Goal: Task Accomplishment & Management: Manage account settings

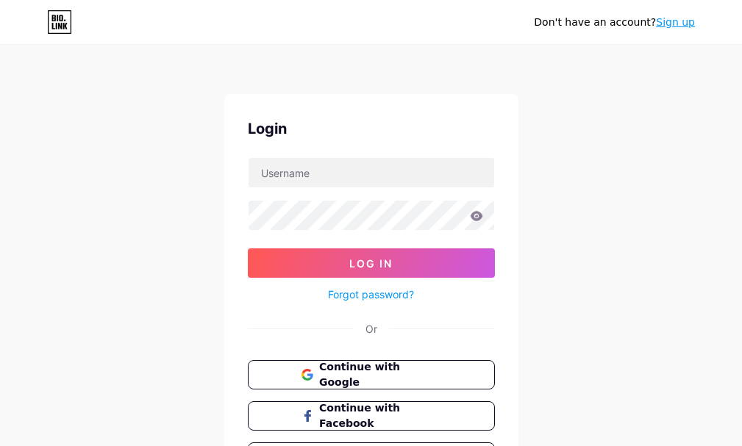
scroll to position [96, 0]
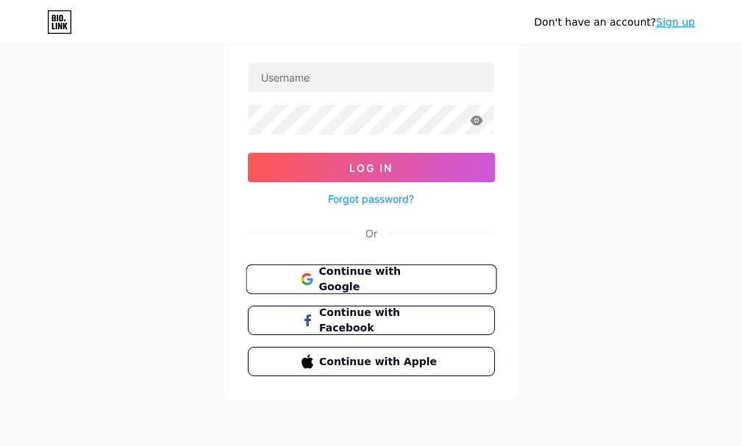
click at [413, 272] on span "Continue with Google" at bounding box center [379, 280] width 123 height 32
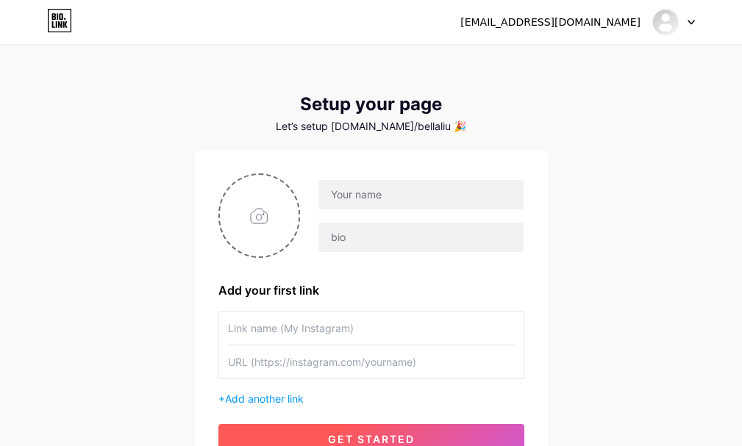
scroll to position [74, 0]
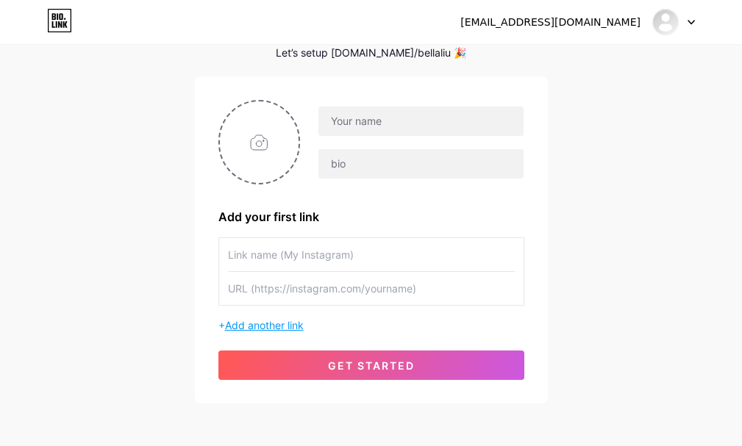
click at [271, 321] on span "Add another link" at bounding box center [264, 325] width 79 height 13
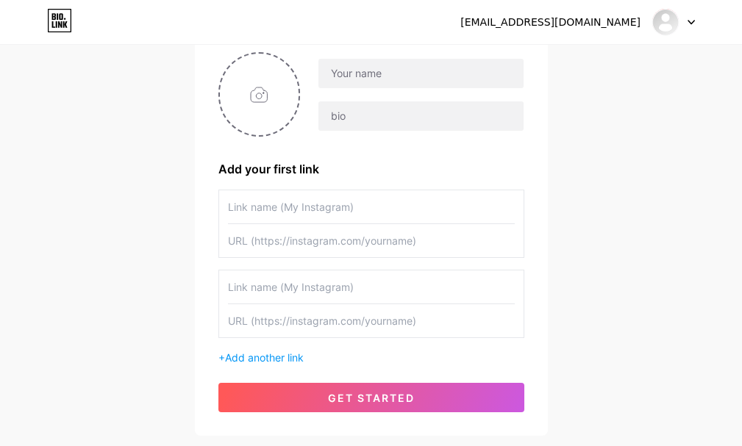
scroll to position [147, 0]
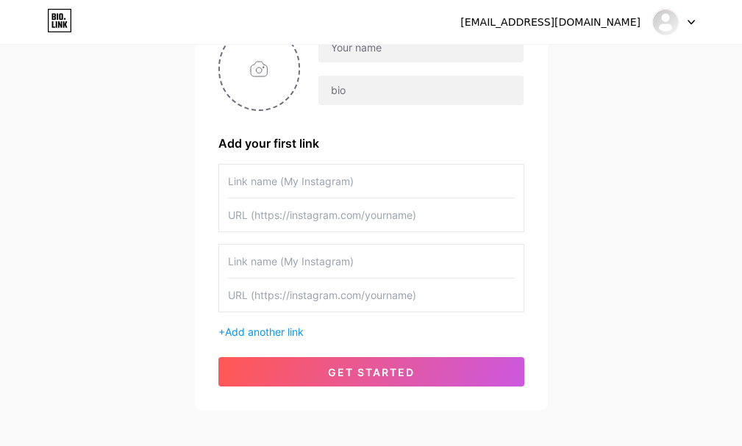
click at [263, 267] on input "text" at bounding box center [371, 261] width 287 height 33
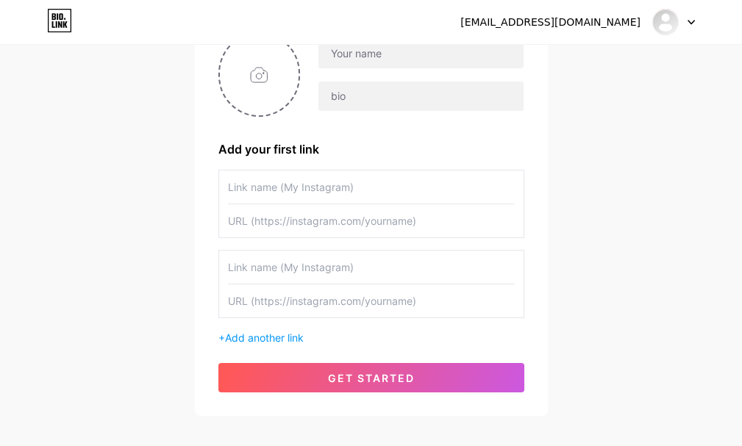
scroll to position [70, 0]
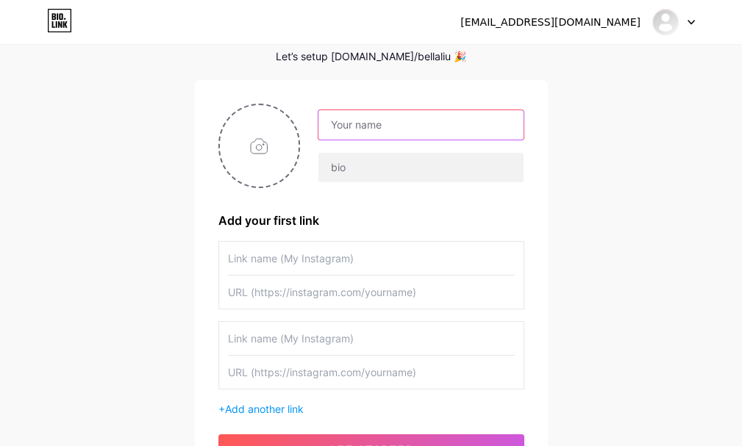
click at [379, 132] on input "text" at bounding box center [420, 124] width 204 height 29
type input "ING [GEOGRAPHIC_DATA]"
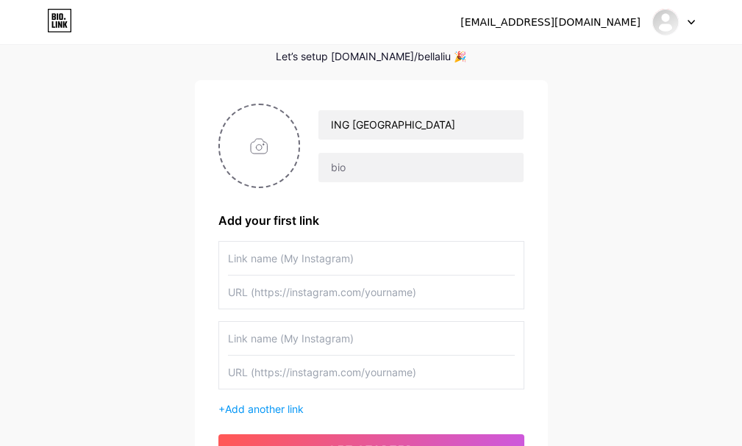
click at [290, 260] on input "text" at bounding box center [371, 258] width 287 height 33
type input "Proteggere i tuoi dati personali"
click at [335, 299] on input "text" at bounding box center [371, 292] width 287 height 33
type input "[URL][DOMAIN_NAME]"
click at [387, 340] on input "text" at bounding box center [371, 338] width 287 height 33
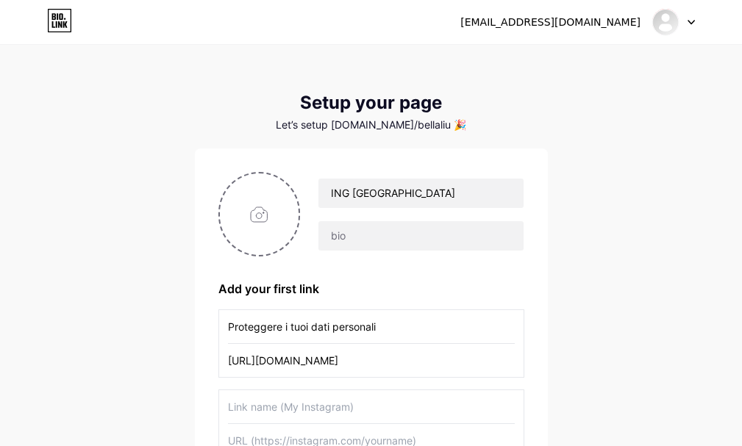
scroll to position [0, 0]
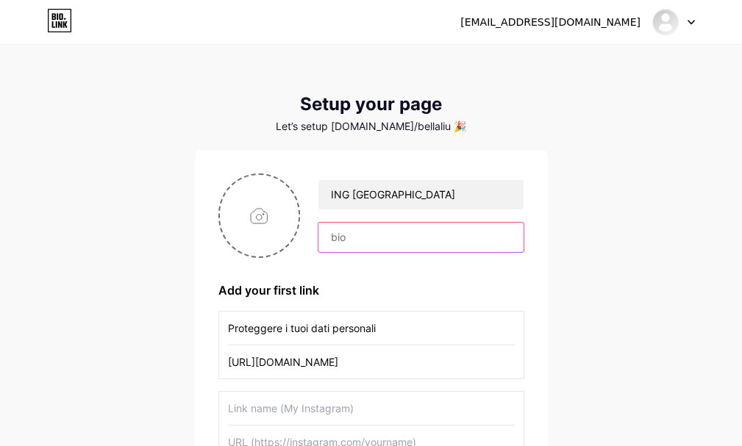
click at [424, 236] on input "text" at bounding box center [420, 237] width 204 height 29
type input "Accedi alla tua Area Riservata dal sito ufficiale ING e segui le istruzioni nel…"
click at [270, 214] on input "file" at bounding box center [259, 216] width 79 height 82
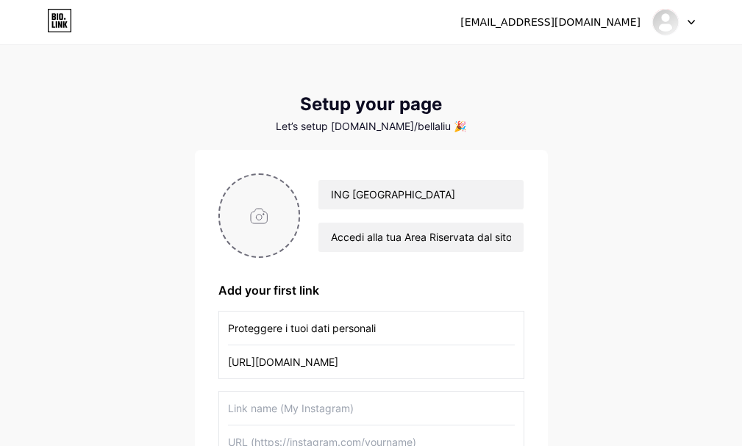
type input "C:\fakepath\images.png"
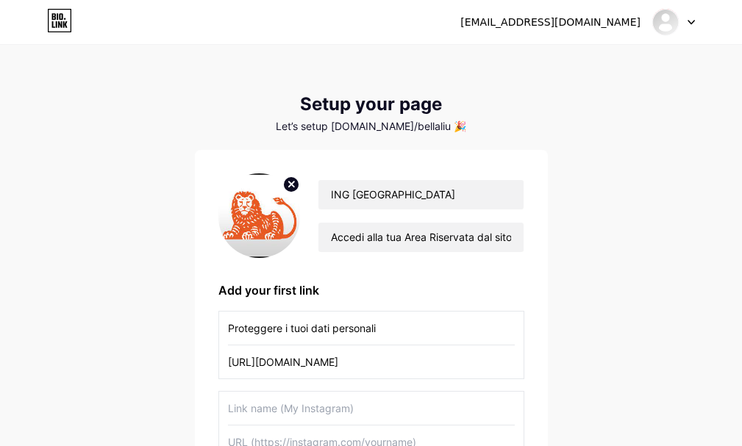
click at [293, 182] on icon at bounding box center [291, 184] width 5 height 5
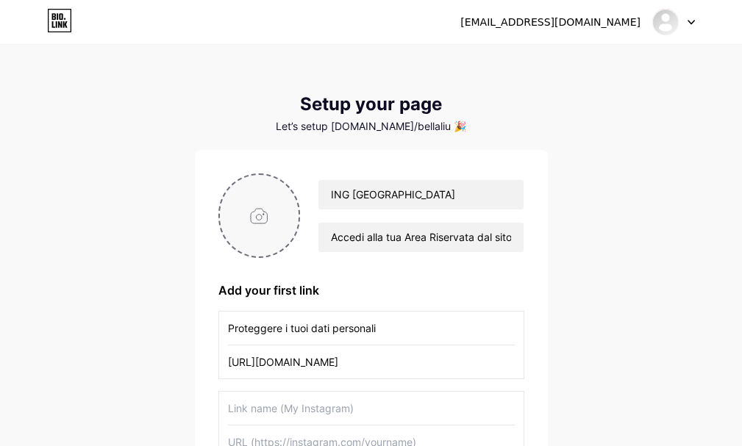
click at [271, 215] on input "file" at bounding box center [259, 216] width 79 height 82
type input "C:\fakepath\ING_logo-lion.png"
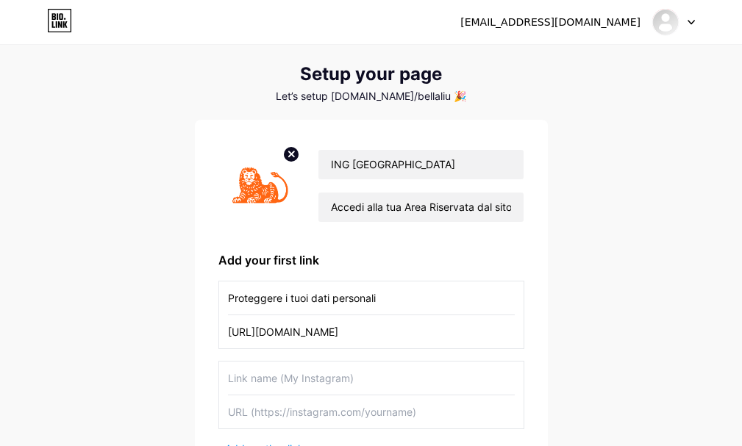
scroll to position [217, 0]
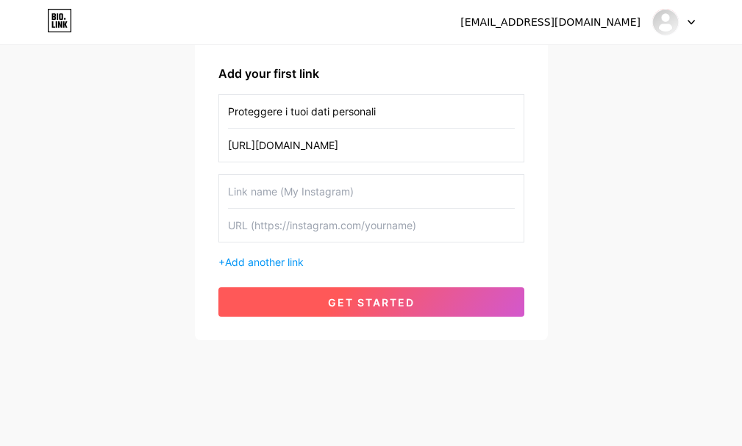
click at [416, 299] on button "get started" at bounding box center [371, 302] width 306 height 29
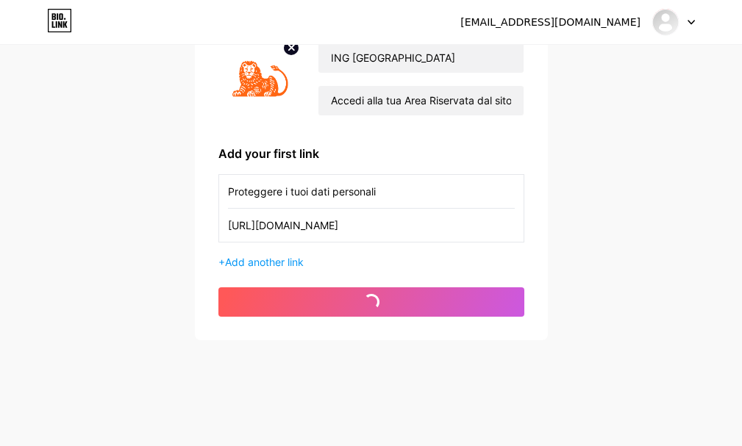
scroll to position [63, 0]
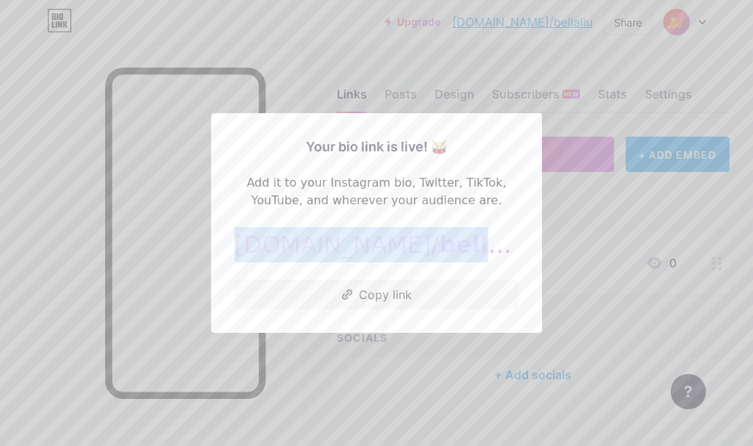
drag, startPoint x: 363, startPoint y: 253, endPoint x: 276, endPoint y: 239, distance: 87.9
click at [276, 239] on div "bio.link/ bellaliu" at bounding box center [377, 244] width 284 height 35
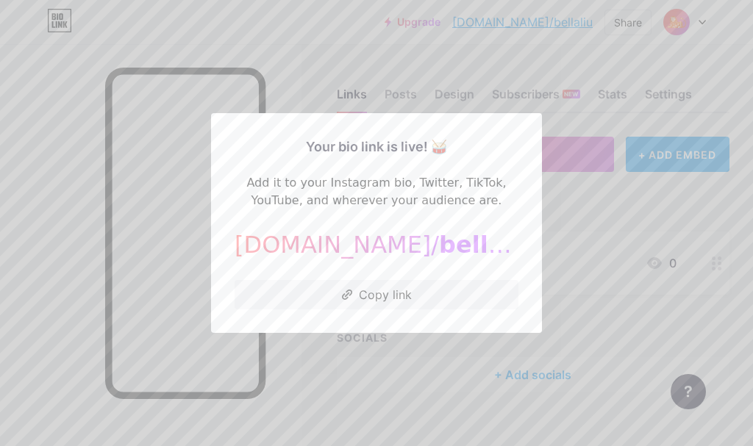
click at [563, 249] on div at bounding box center [376, 223] width 753 height 446
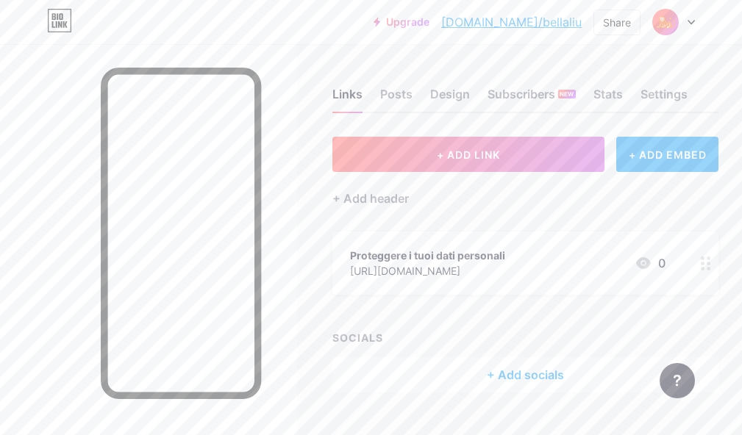
drag, startPoint x: 516, startPoint y: 253, endPoint x: 532, endPoint y: 305, distance: 54.9
click at [532, 305] on div "+ ADD LINK + ADD EMBED + Add header Proteggere i tuoi dati personali https://in…" at bounding box center [525, 265] width 386 height 256
click at [408, 99] on div "Posts" at bounding box center [396, 98] width 32 height 26
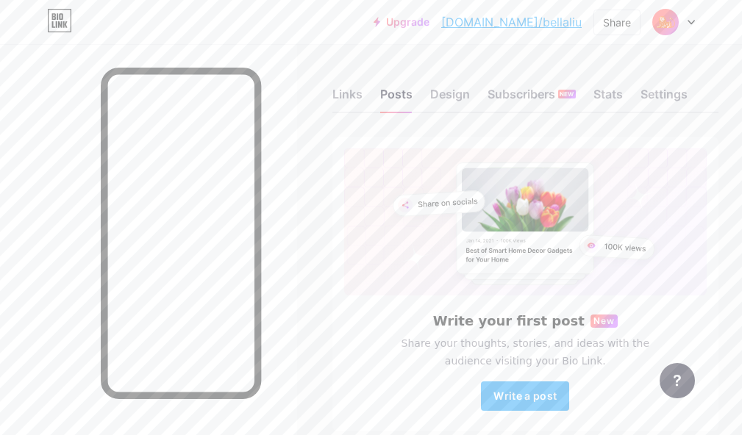
click at [688, 20] on icon at bounding box center [691, 22] width 7 height 5
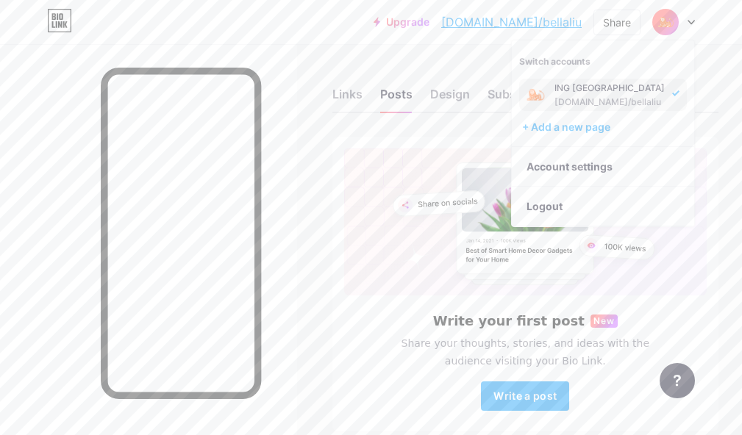
drag, startPoint x: 601, startPoint y: 93, endPoint x: 610, endPoint y: 88, distance: 10.2
click at [610, 88] on div "ING [GEOGRAPHIC_DATA]" at bounding box center [610, 88] width 110 height 12
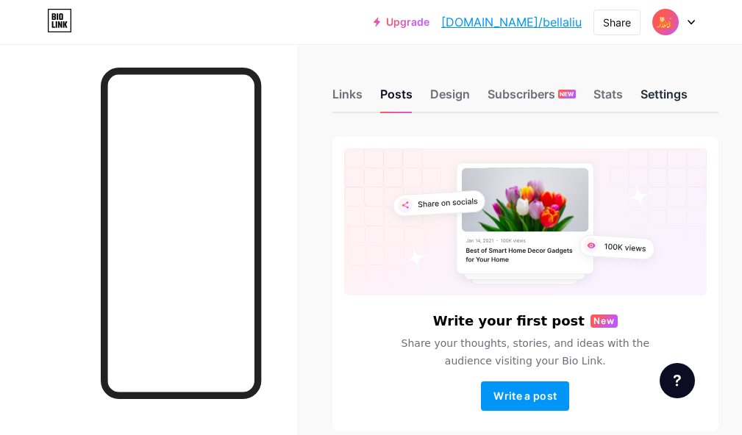
click at [660, 94] on div "Settings" at bounding box center [664, 98] width 47 height 26
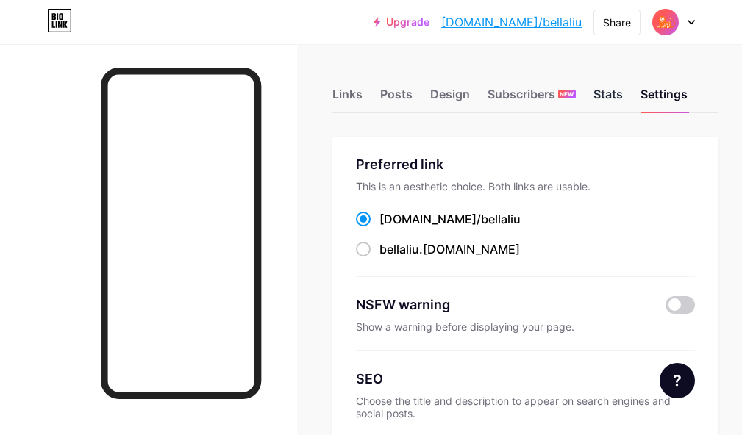
click at [606, 94] on div "Stats" at bounding box center [607, 98] width 29 height 26
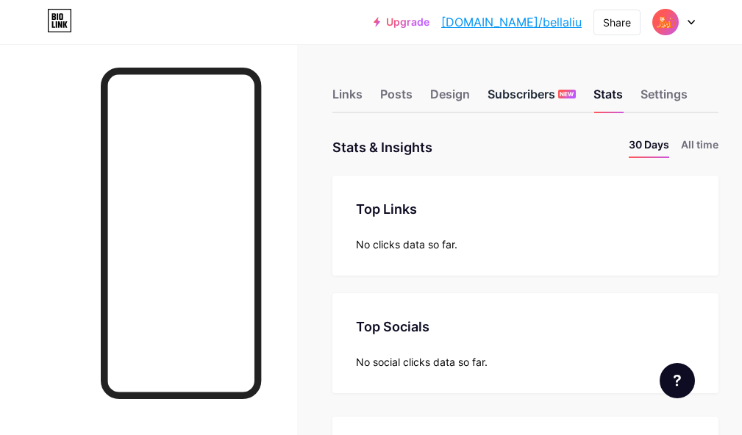
click at [522, 90] on div "Subscribers NEW" at bounding box center [532, 98] width 88 height 26
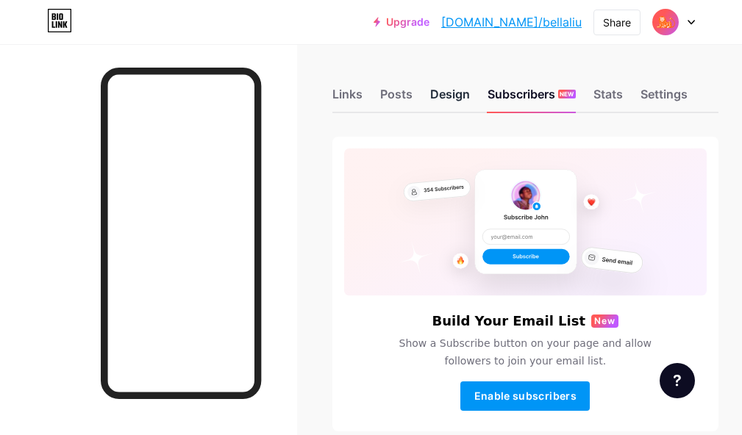
click at [465, 101] on div "Design" at bounding box center [450, 98] width 40 height 26
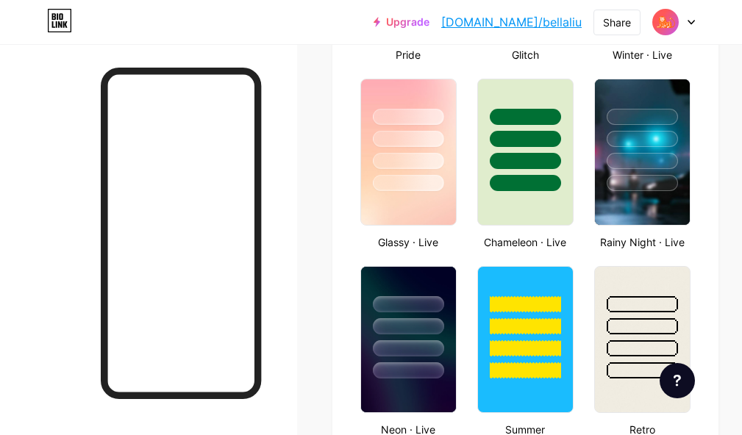
scroll to position [883, 0]
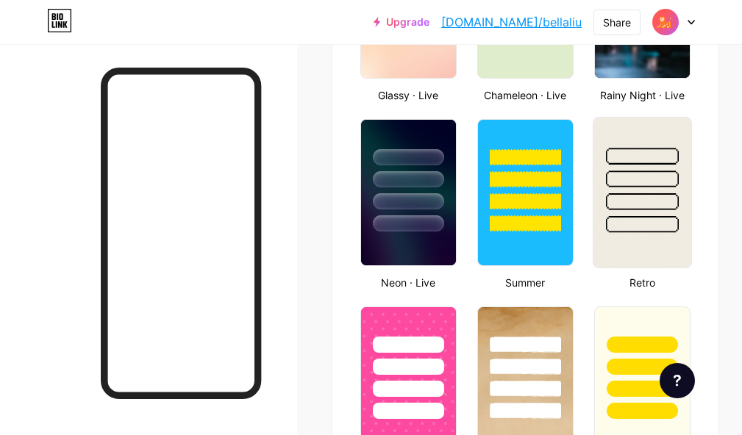
click at [668, 188] on div at bounding box center [642, 175] width 98 height 115
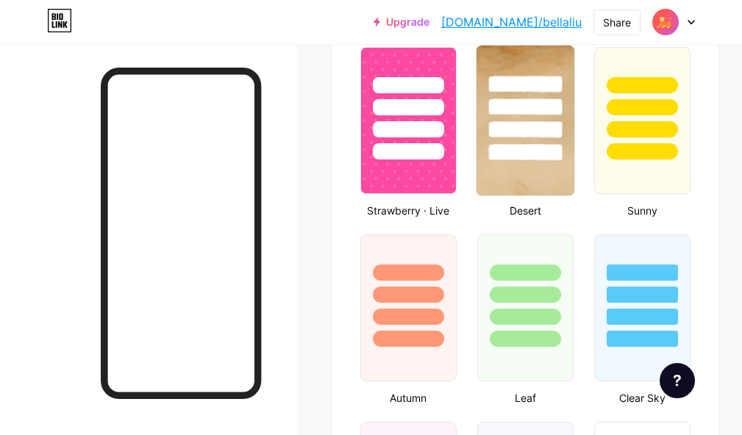
scroll to position [1177, 0]
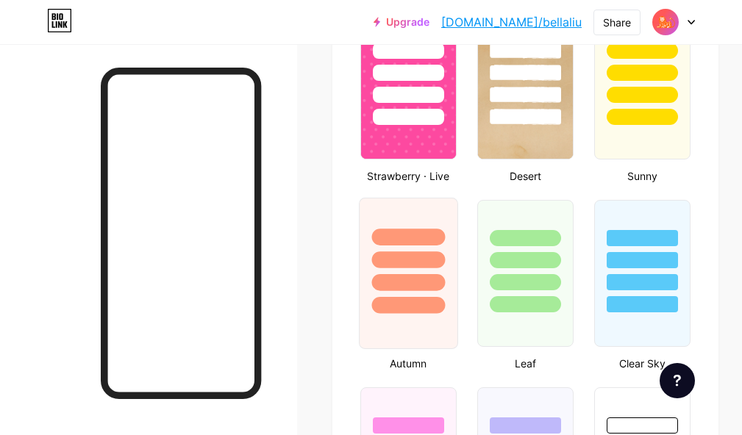
click at [424, 300] on div at bounding box center [408, 305] width 74 height 17
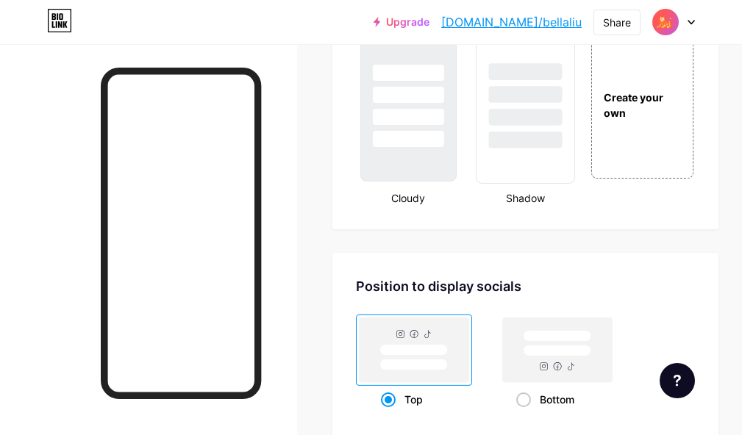
scroll to position [1691, 0]
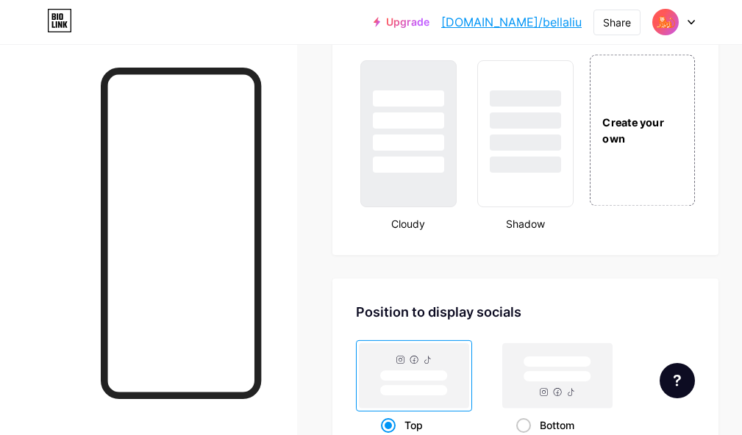
click at [645, 150] on div "Create your own" at bounding box center [642, 129] width 105 height 151
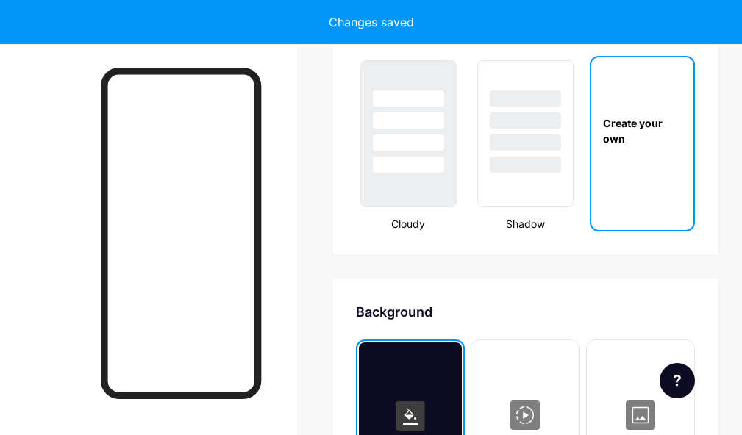
scroll to position [1911, 0]
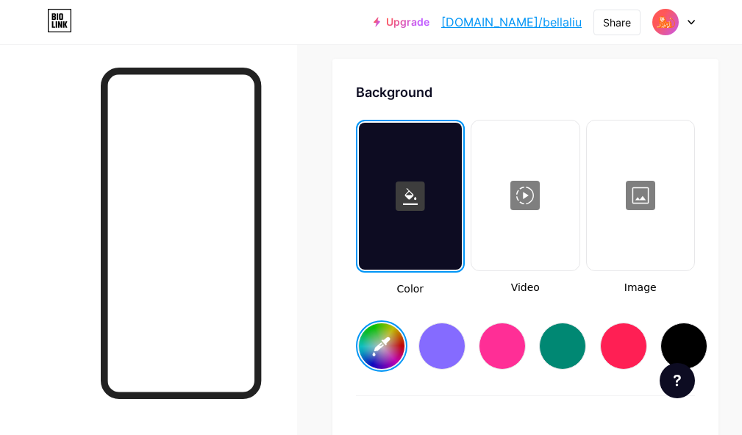
click at [390, 348] on input "#ffffff" at bounding box center [382, 347] width 46 height 46
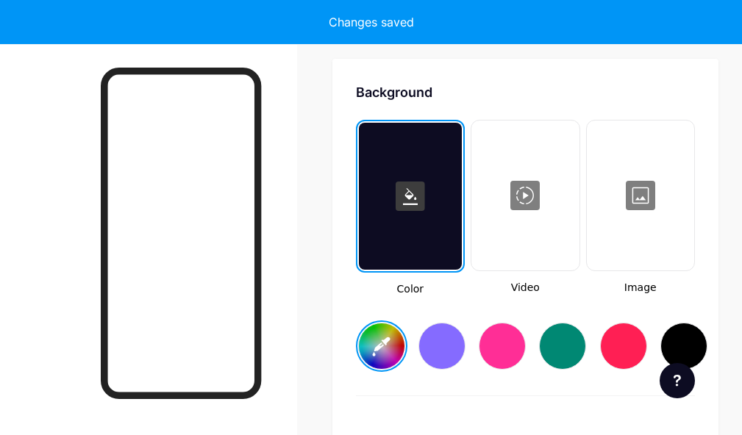
click at [656, 311] on div "#fe6512" at bounding box center [525, 334] width 339 height 75
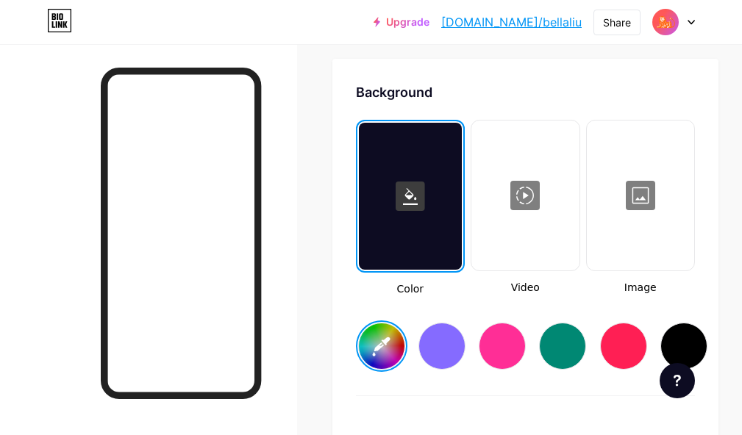
click at [410, 199] on rect at bounding box center [410, 196] width 29 height 29
click at [384, 362] on input "#fe6512" at bounding box center [382, 347] width 46 height 46
click at [646, 199] on div at bounding box center [640, 195] width 104 height 147
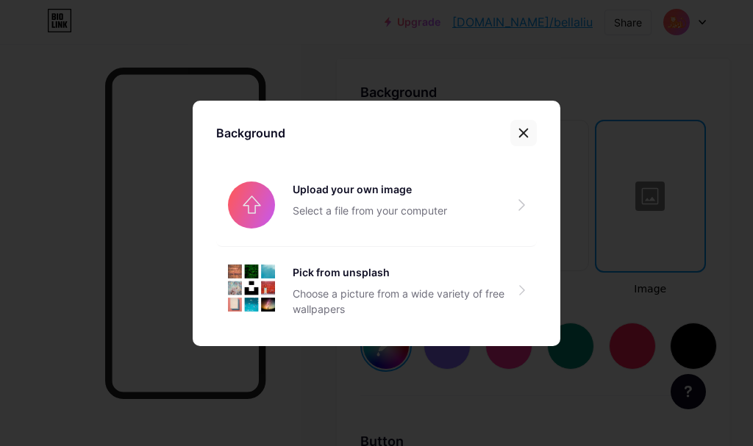
click at [521, 137] on icon at bounding box center [524, 133] width 12 height 12
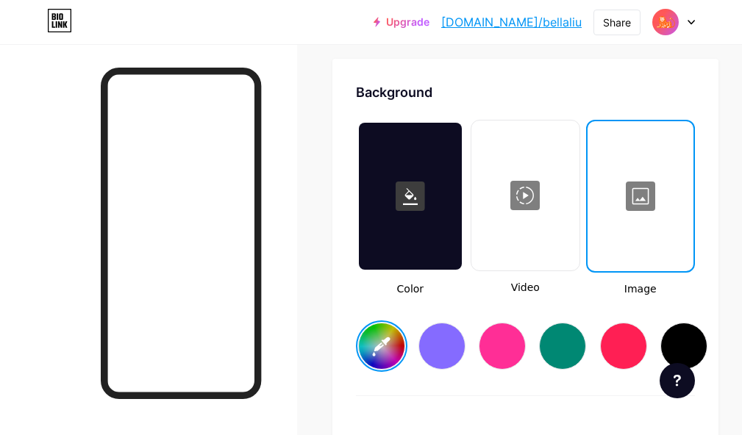
click at [529, 219] on div at bounding box center [525, 195] width 104 height 147
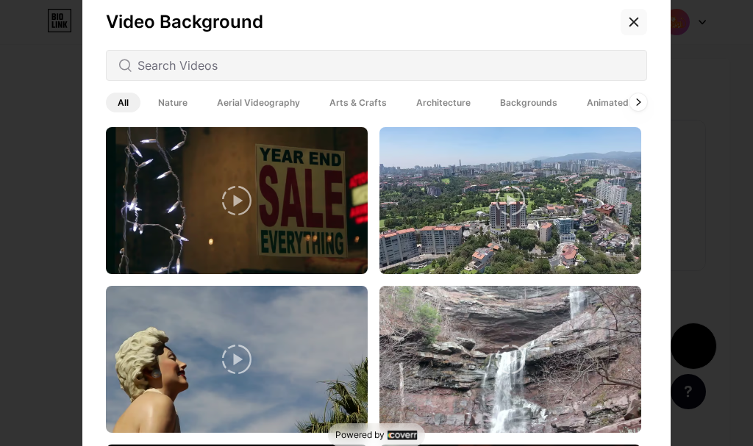
click at [630, 28] on div at bounding box center [634, 22] width 26 height 26
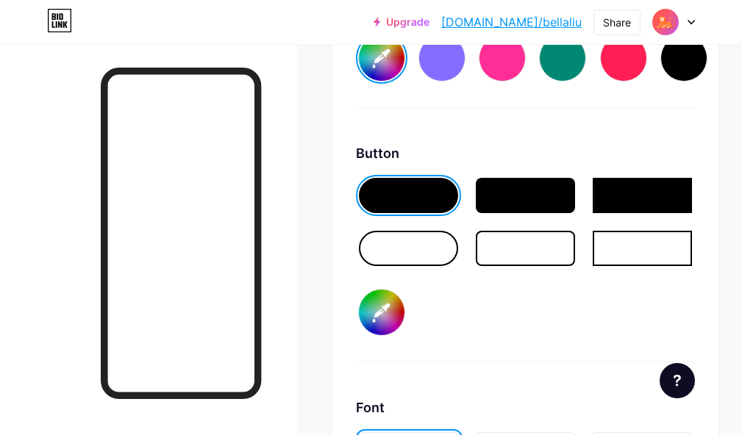
scroll to position [2206, 0]
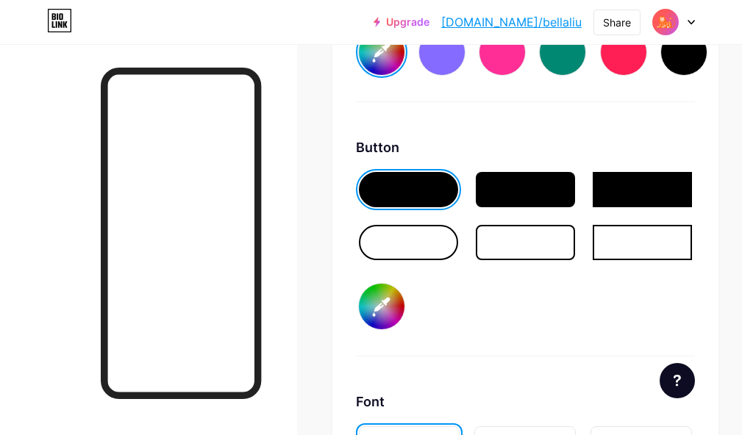
click at [407, 239] on div at bounding box center [408, 242] width 99 height 35
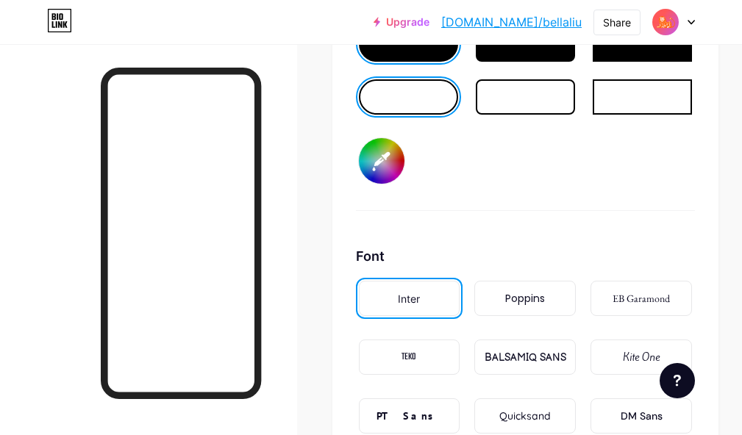
scroll to position [2353, 0]
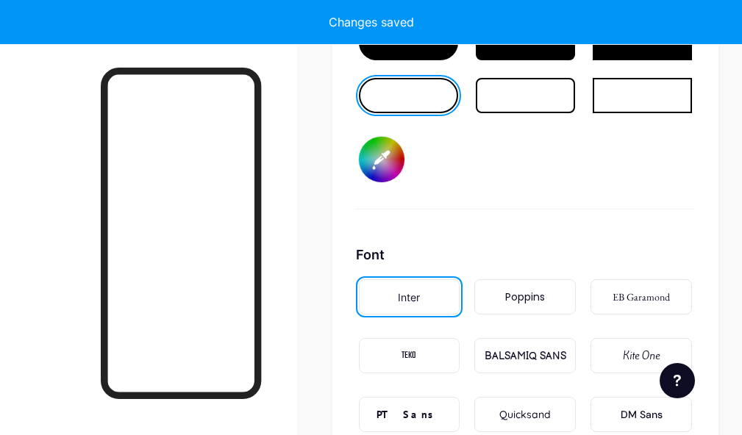
click at [387, 158] on input "#000000" at bounding box center [382, 160] width 46 height 46
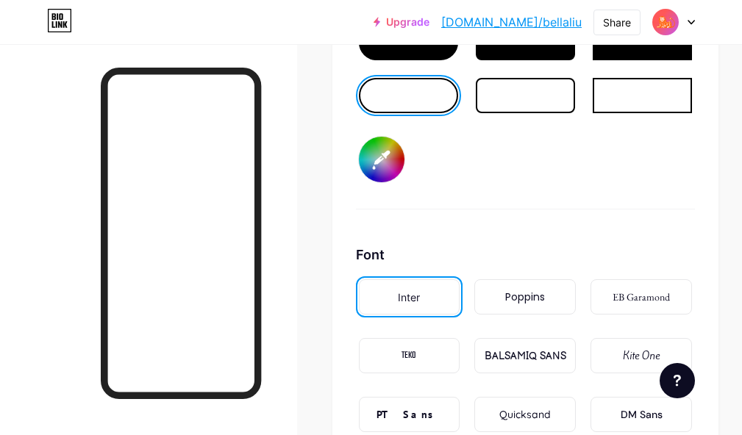
type input "#ffffff"
type input "#fe6c1d"
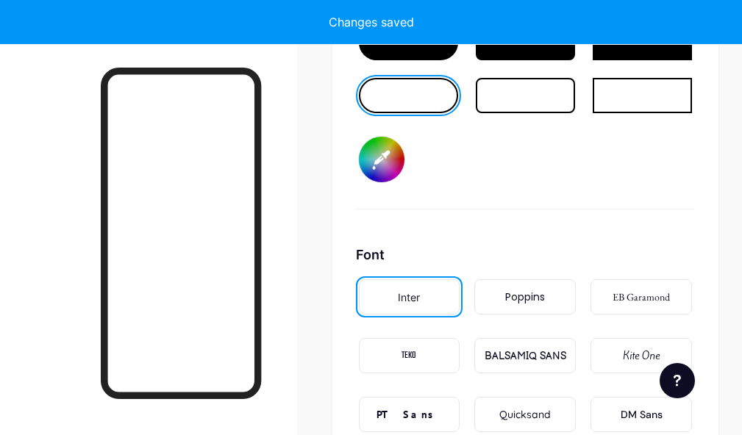
type input "#ffffff"
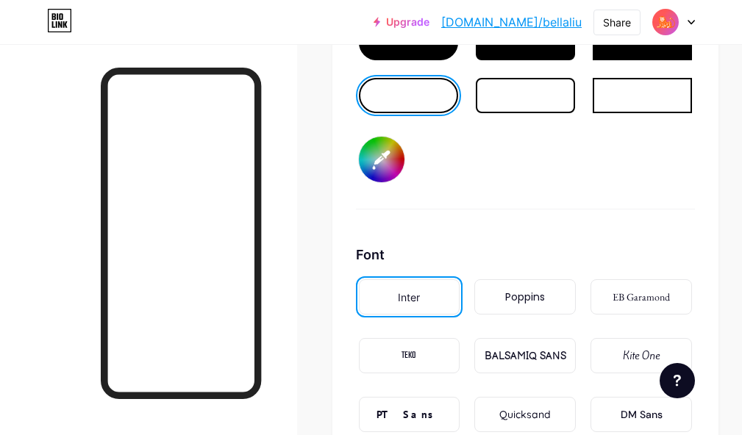
type input "#fe6c1d"
click at [338, 209] on div "Background Color Video Image #ffffff Button #fe6c1d Font Inter Poppins EB Garam…" at bounding box center [525, 71] width 386 height 906
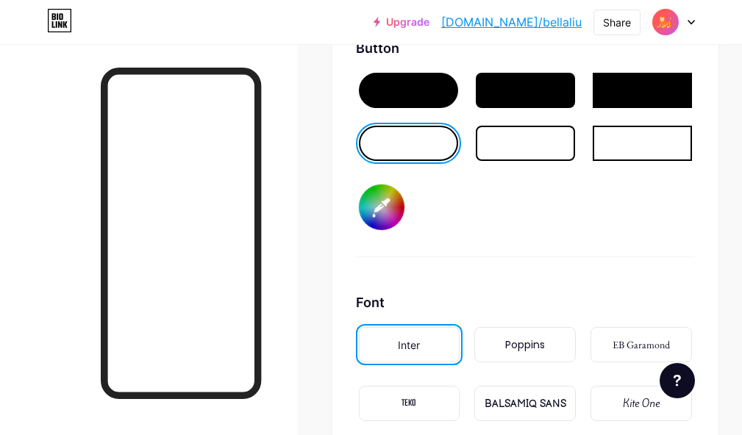
scroll to position [2279, 0]
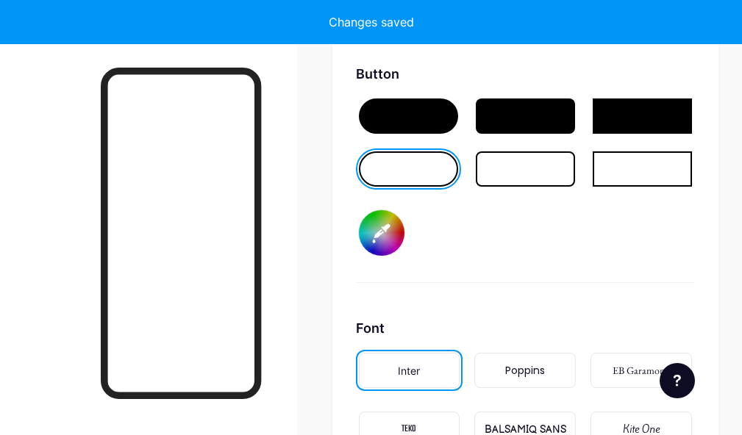
click at [412, 122] on div at bounding box center [408, 116] width 99 height 35
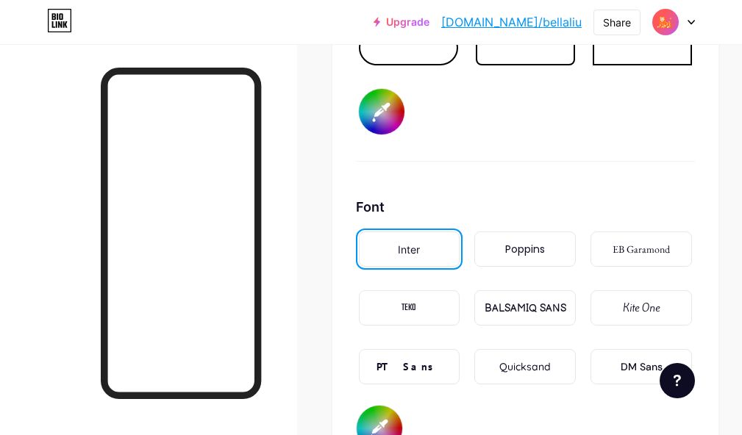
scroll to position [2426, 0]
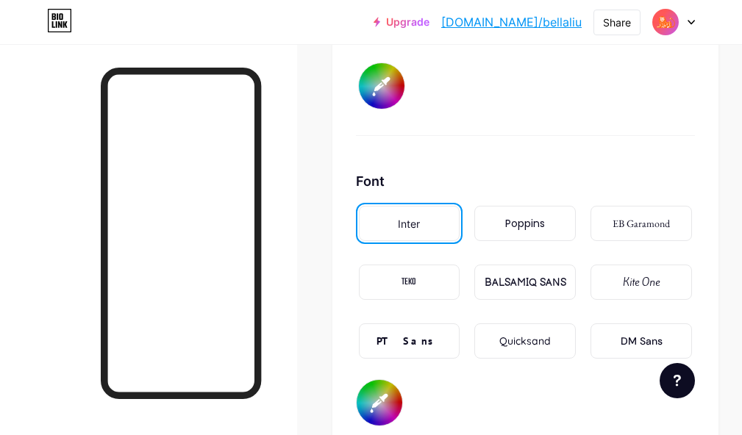
click at [544, 232] on div "Poppins" at bounding box center [524, 223] width 101 height 35
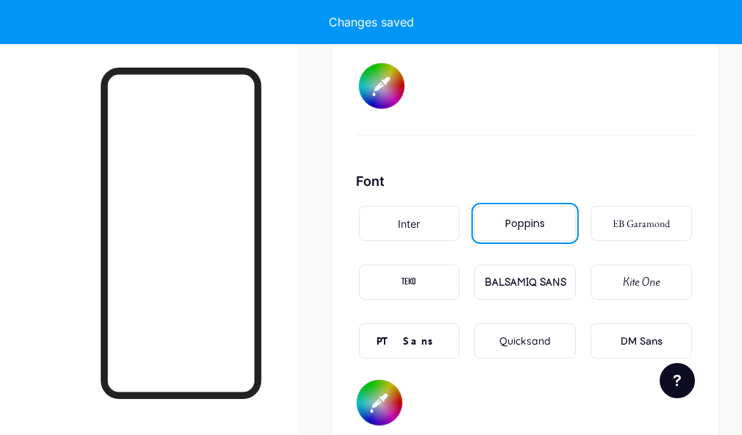
type input "#ffffff"
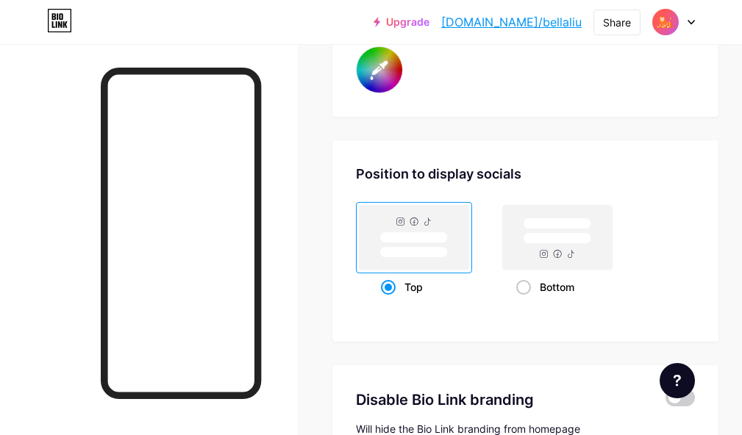
scroll to position [2794, 0]
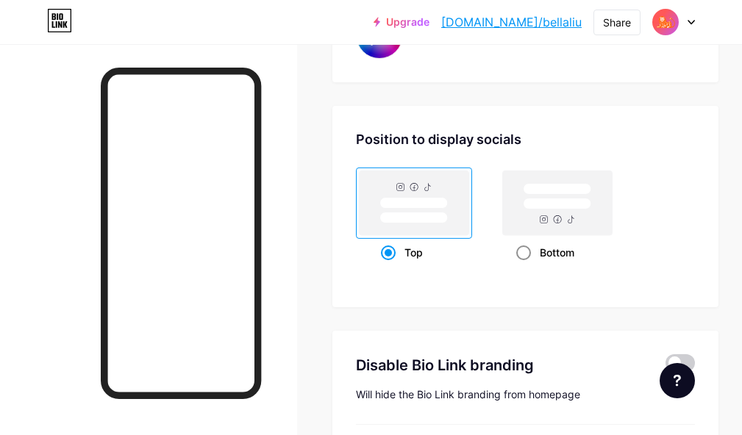
click at [527, 252] on span at bounding box center [523, 253] width 15 height 15
click at [526, 266] on input "Bottom" at bounding box center [521, 271] width 10 height 10
radio input "true"
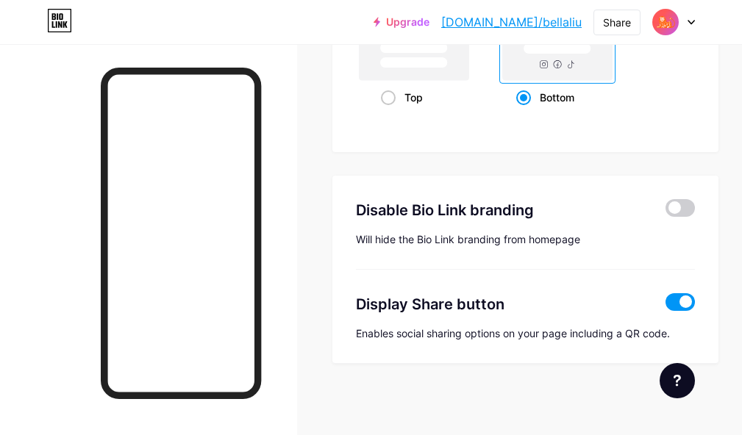
scroll to position [2951, 0]
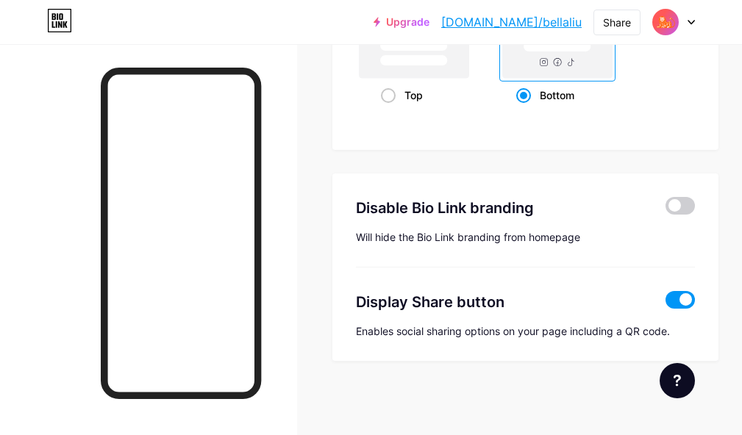
click at [694, 299] on span at bounding box center [680, 300] width 29 height 18
click at [666, 304] on input "checkbox" at bounding box center [666, 304] width 0 height 0
type input "#ffffff"
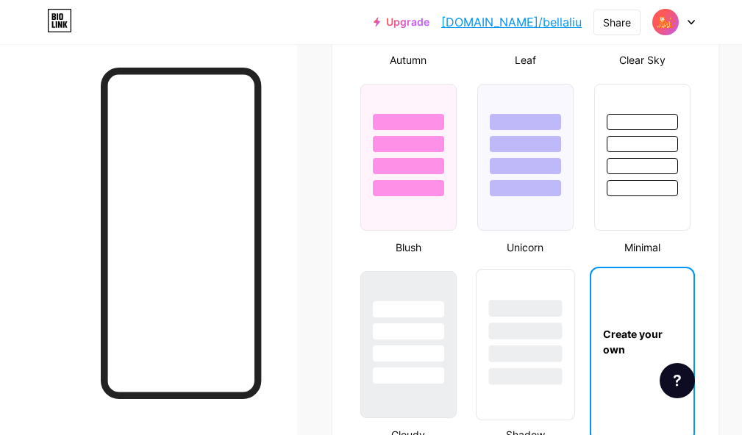
scroll to position [1627, 0]
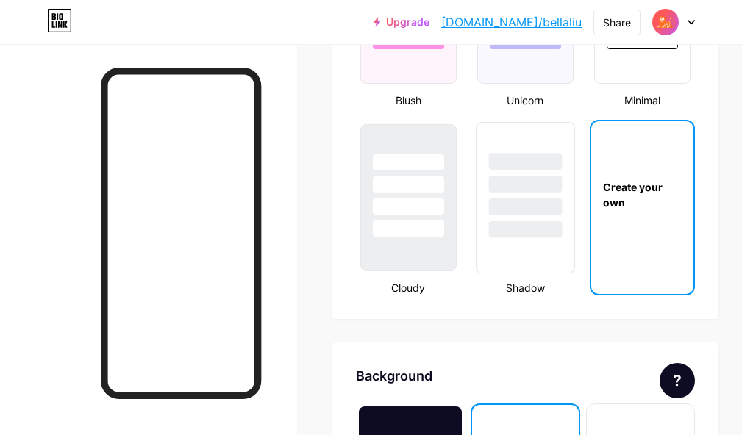
click at [539, 243] on div at bounding box center [525, 197] width 99 height 151
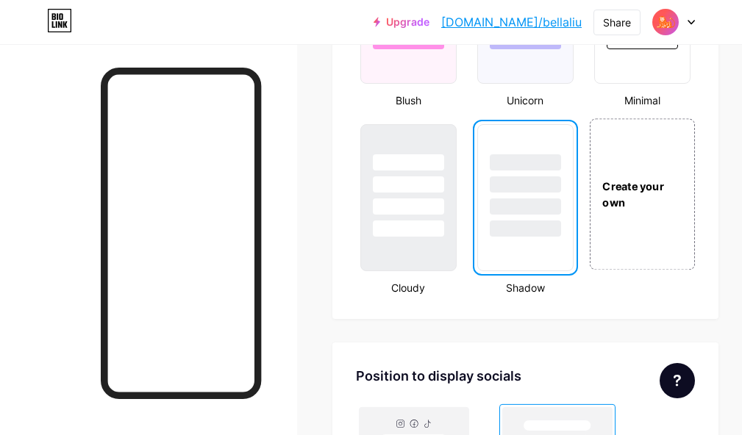
click at [655, 240] on div "Create your own" at bounding box center [642, 193] width 105 height 151
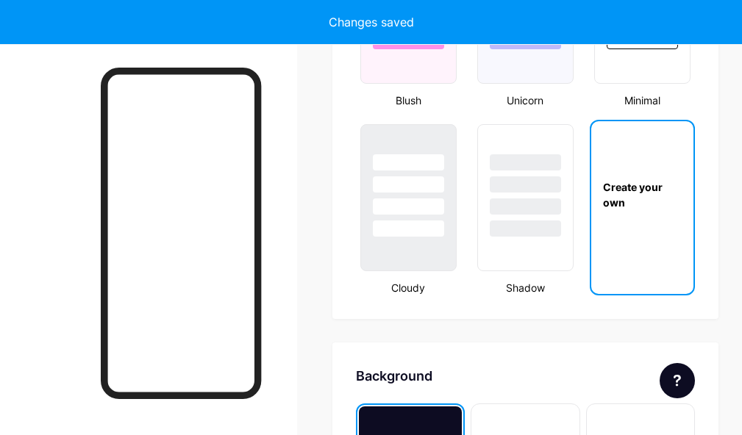
type input "#ffffff"
type input "#000000"
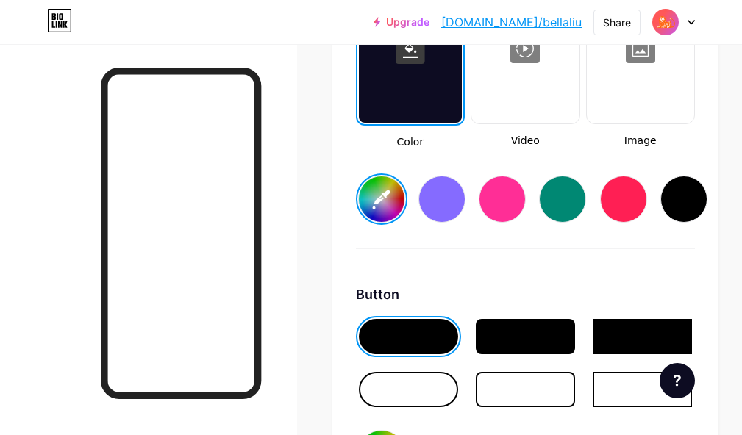
scroll to position [2206, 0]
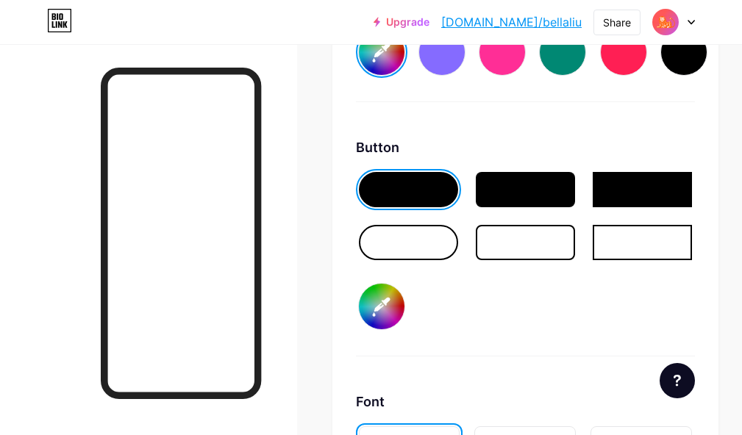
click at [378, 305] on input "#000000" at bounding box center [382, 307] width 46 height 46
type input "#ffffff"
type input "#fe6513"
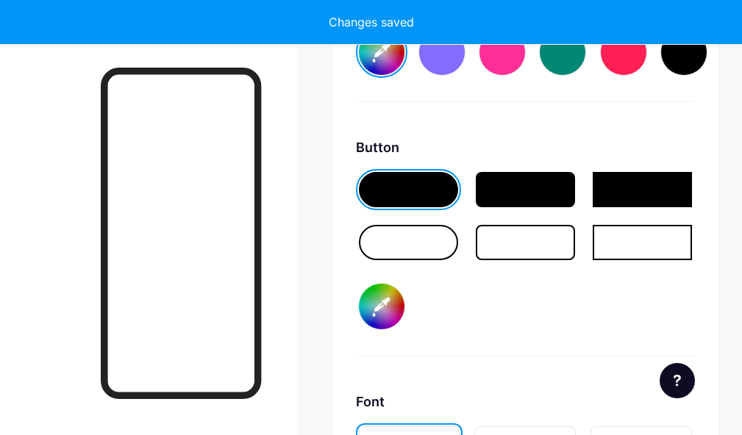
click at [337, 218] on div "Background Color Video Image #ffffff Button #fe6513 Font Inter Poppins EB Garam…" at bounding box center [525, 218] width 386 height 906
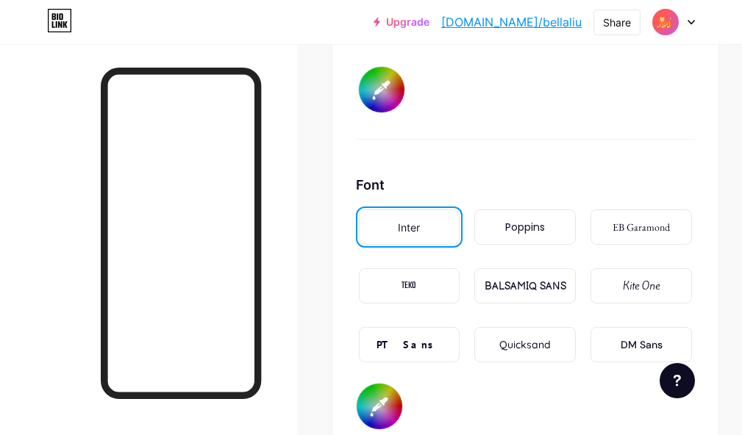
scroll to position [2426, 0]
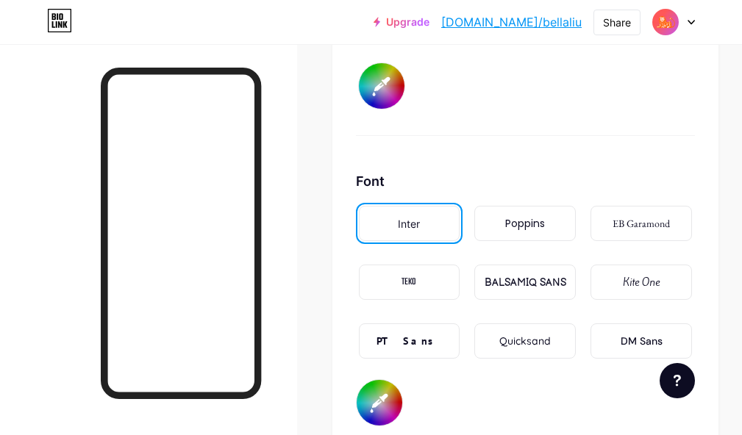
click at [534, 223] on div "Poppins" at bounding box center [525, 223] width 40 height 15
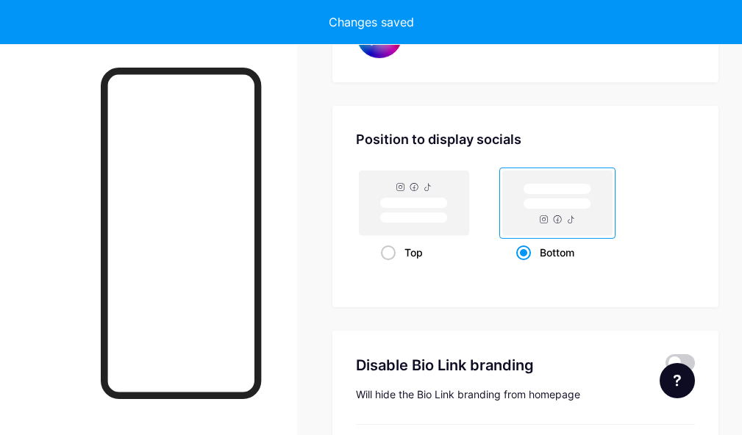
type input "#ffffff"
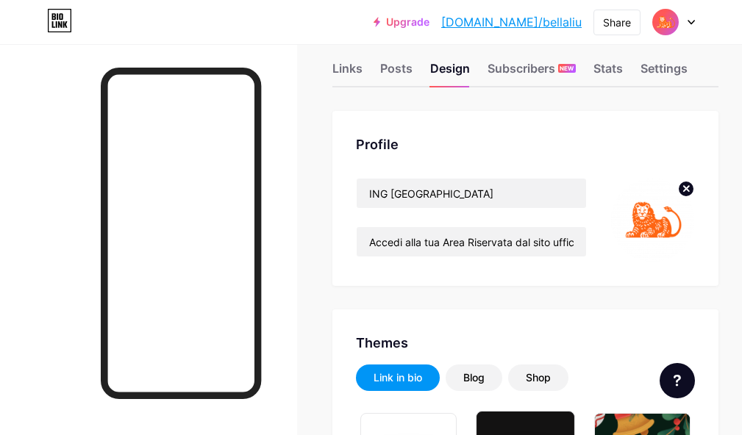
scroll to position [0, 0]
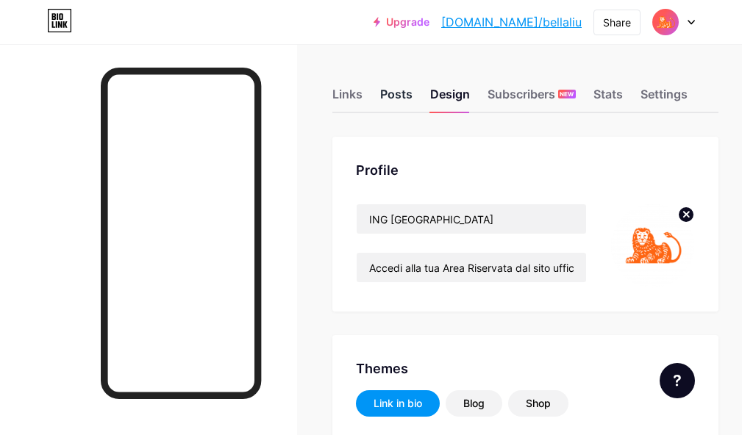
click at [391, 94] on div "Posts" at bounding box center [396, 98] width 32 height 26
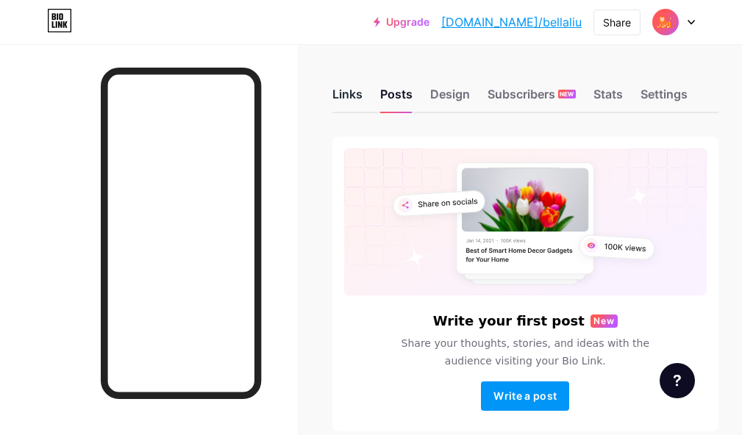
click at [363, 101] on div "Links" at bounding box center [347, 98] width 30 height 26
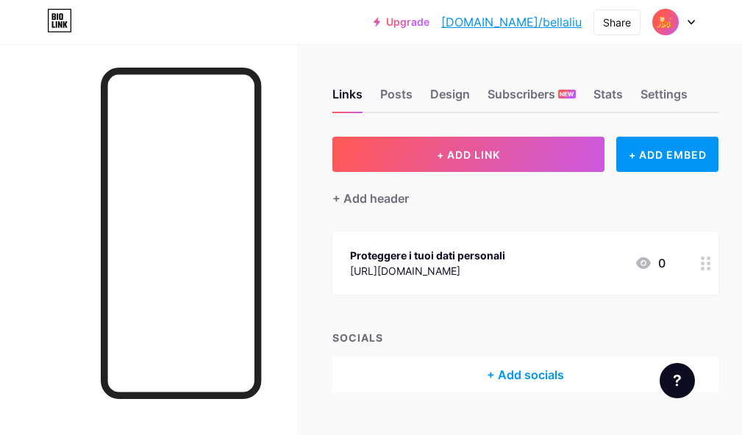
drag, startPoint x: 663, startPoint y: 260, endPoint x: 586, endPoint y: 329, distance: 104.1
click at [586, 330] on div "SOCIALS" at bounding box center [525, 337] width 386 height 15
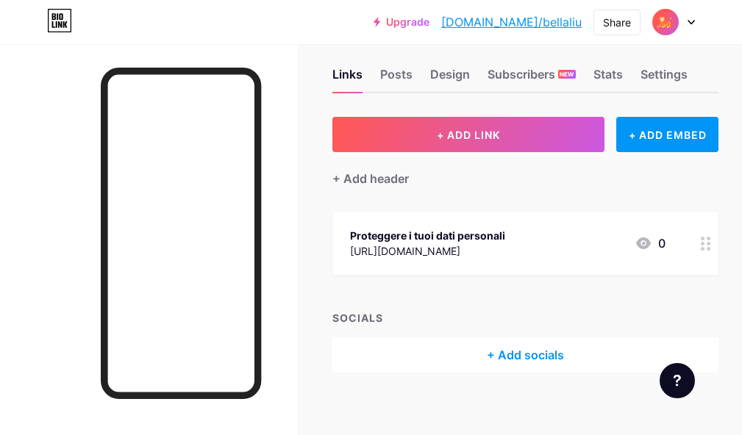
scroll to position [30, 0]
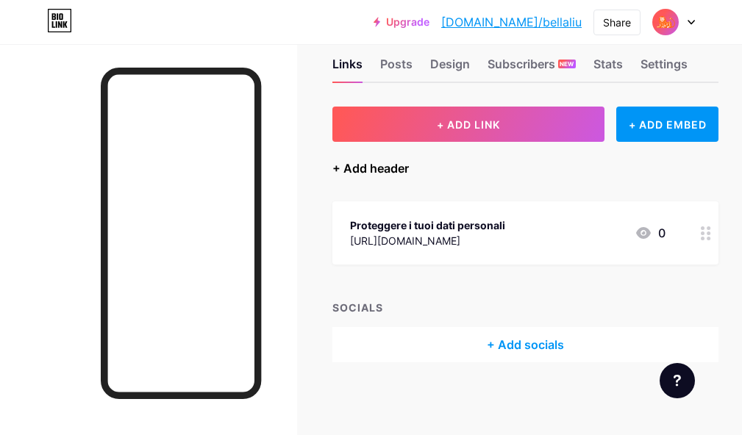
click at [397, 170] on div "+ Add header" at bounding box center [370, 169] width 76 height 18
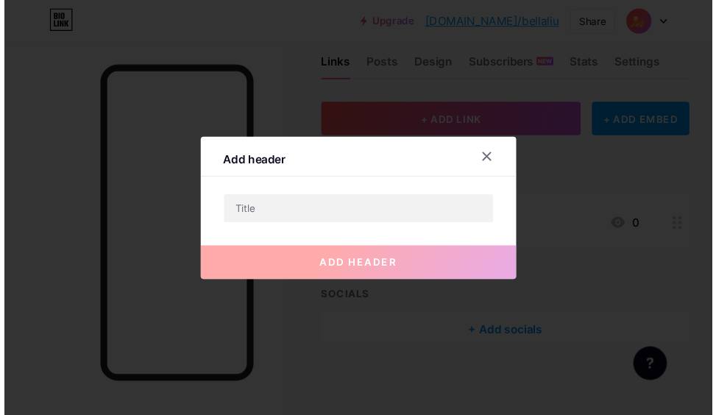
scroll to position [19, 0]
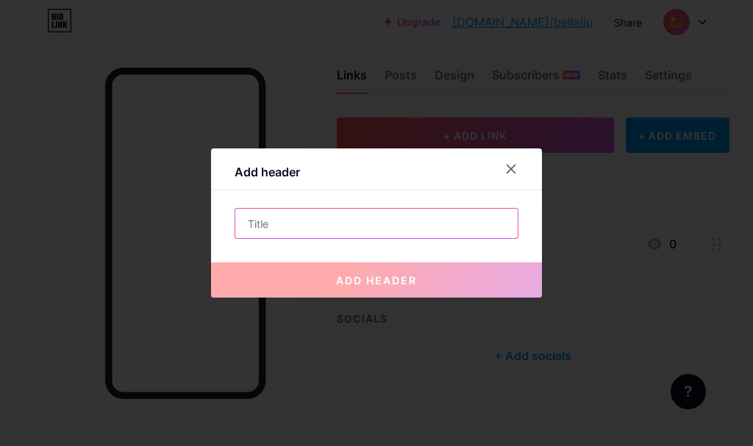
click at [277, 232] on input "text" at bounding box center [376, 223] width 282 height 29
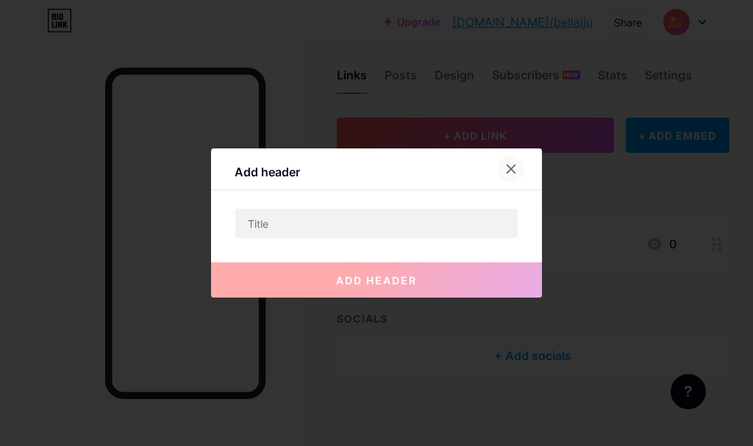
click at [511, 163] on div at bounding box center [511, 169] width 26 height 26
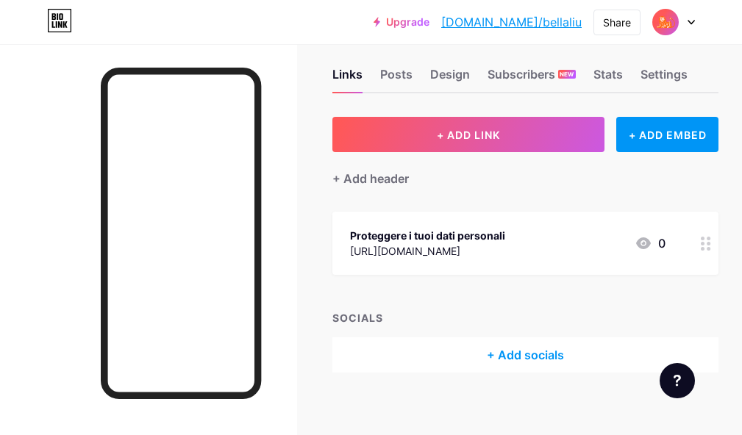
scroll to position [30, 0]
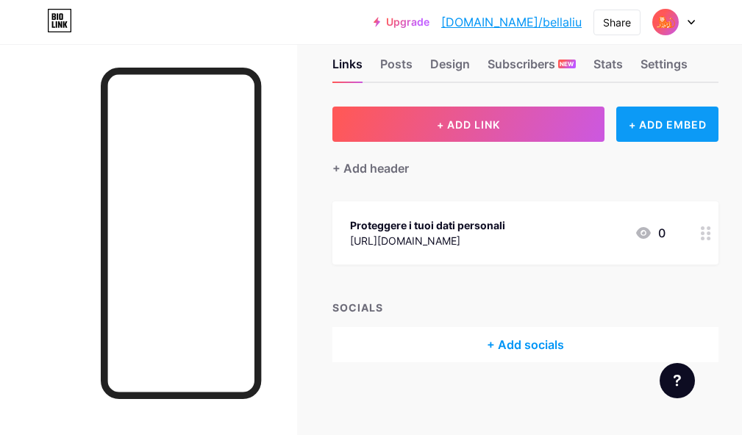
click at [680, 136] on div "+ ADD EMBED" at bounding box center [667, 124] width 102 height 35
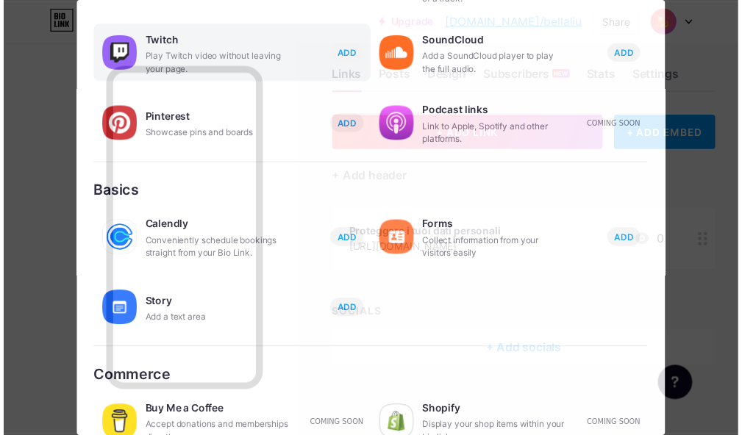
scroll to position [294, 0]
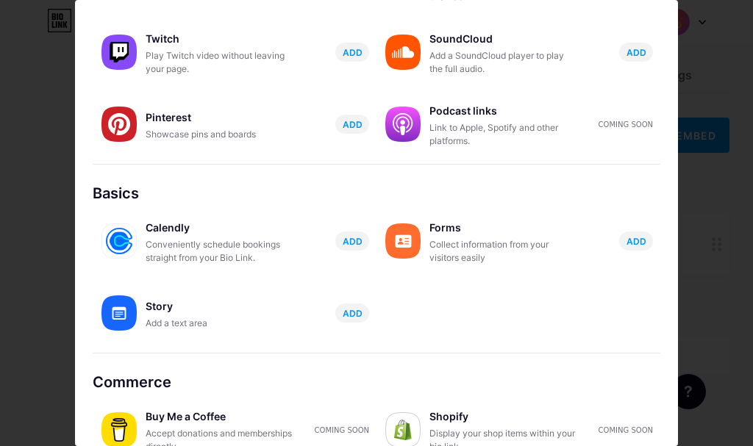
click at [692, 15] on div at bounding box center [376, 223] width 753 height 446
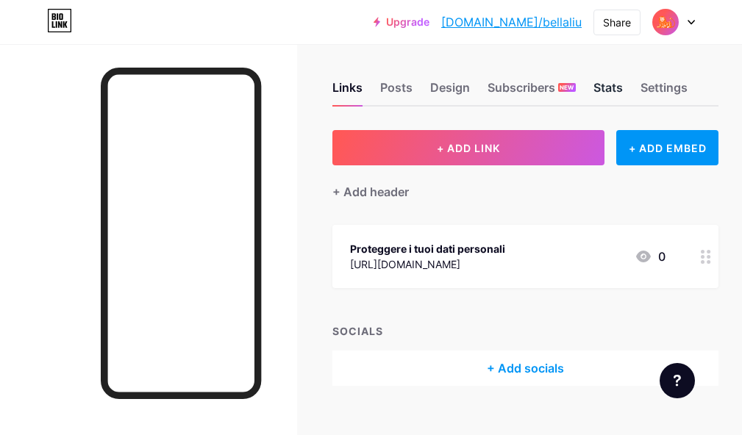
scroll to position [0, 0]
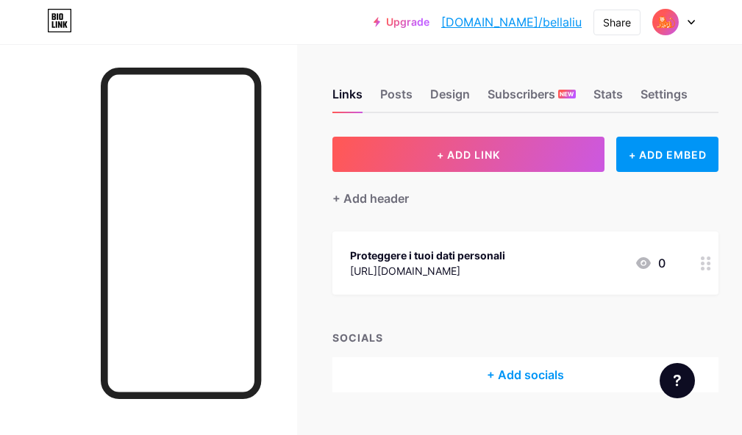
drag, startPoint x: 532, startPoint y: 256, endPoint x: 355, endPoint y: 256, distance: 176.5
click at [355, 256] on div "Proteggere i tuoi dati personali https://instagram.com/7._zip 0" at bounding box center [507, 263] width 315 height 34
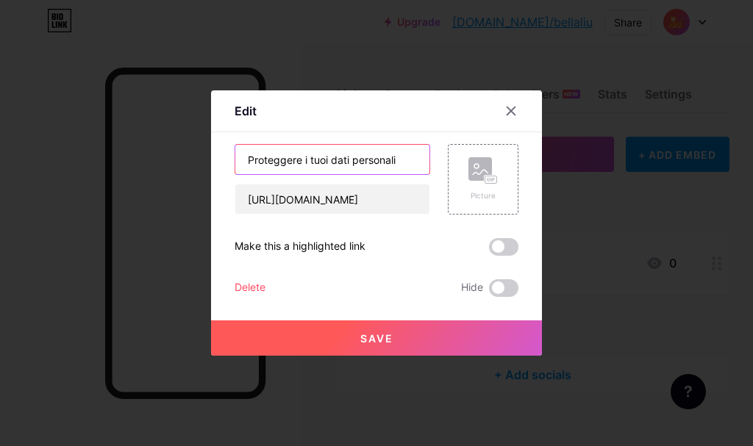
drag, startPoint x: 402, startPoint y: 161, endPoint x: 215, endPoint y: 162, distance: 186.8
click at [215, 162] on div "Edit Content YouTube Play YouTube video without leaving your page. ADD Vimeo Pl…" at bounding box center [376, 222] width 331 height 265
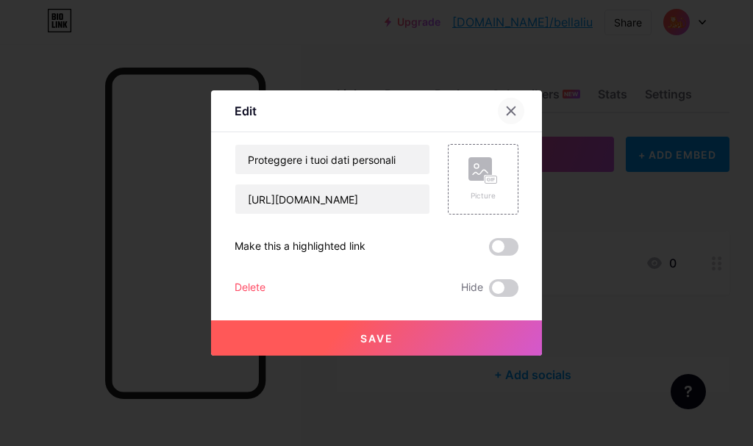
click at [505, 113] on icon at bounding box center [511, 111] width 12 height 12
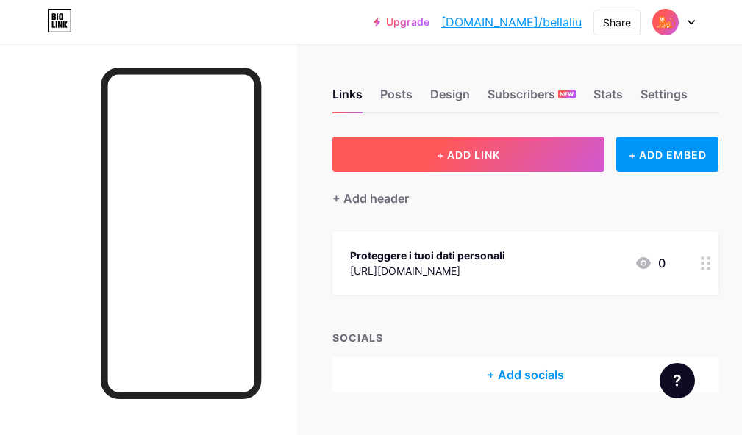
click at [448, 154] on span "+ ADD LINK" at bounding box center [468, 155] width 63 height 13
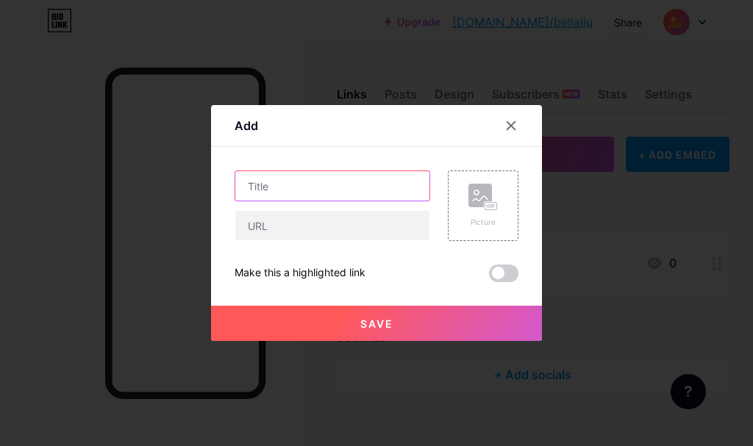
click at [277, 190] on input "text" at bounding box center [332, 185] width 194 height 29
click at [335, 187] on input "text" at bounding box center [332, 185] width 194 height 29
drag, startPoint x: 335, startPoint y: 187, endPoint x: 286, endPoint y: 182, distance: 48.8
click at [286, 182] on input "text" at bounding box center [332, 185] width 194 height 29
click at [507, 121] on icon at bounding box center [511, 126] width 12 height 12
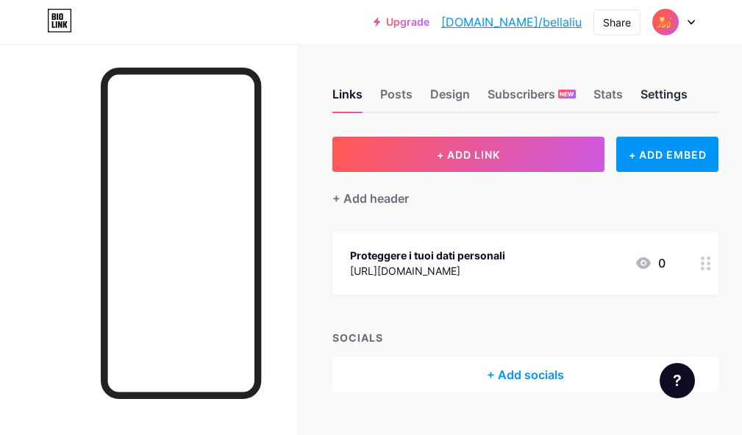
click at [668, 97] on div "Settings" at bounding box center [664, 98] width 47 height 26
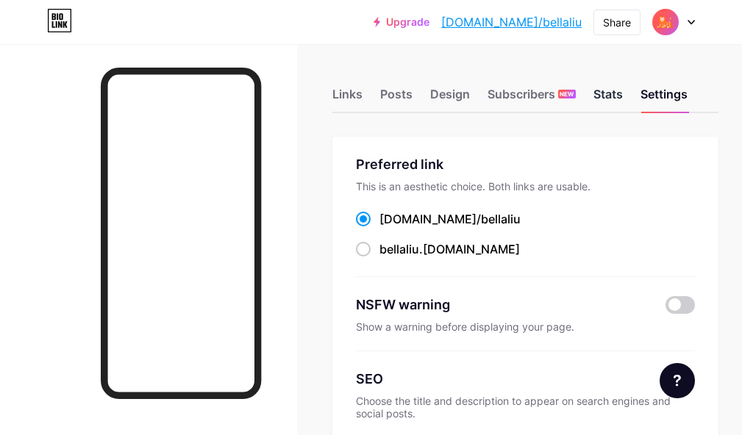
click at [611, 96] on div "Stats" at bounding box center [607, 98] width 29 height 26
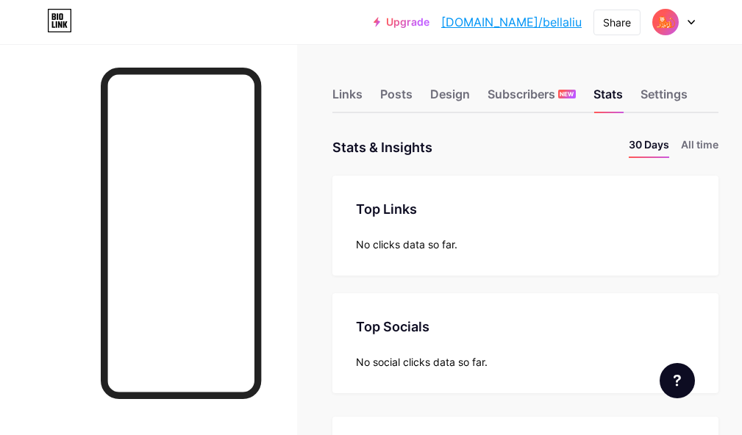
scroll to position [435, 742]
click at [469, 101] on div "Design" at bounding box center [450, 98] width 40 height 26
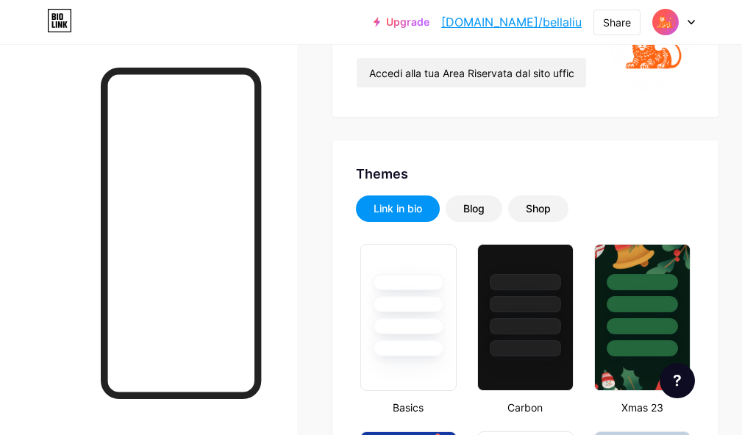
type input "#ffffff"
type input "#fe6513"
type input "#000000"
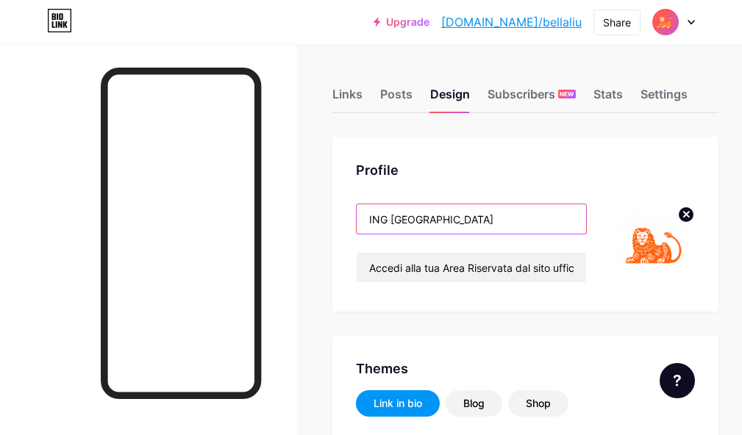
drag, startPoint x: 450, startPoint y: 227, endPoint x: 328, endPoint y: 227, distance: 122.1
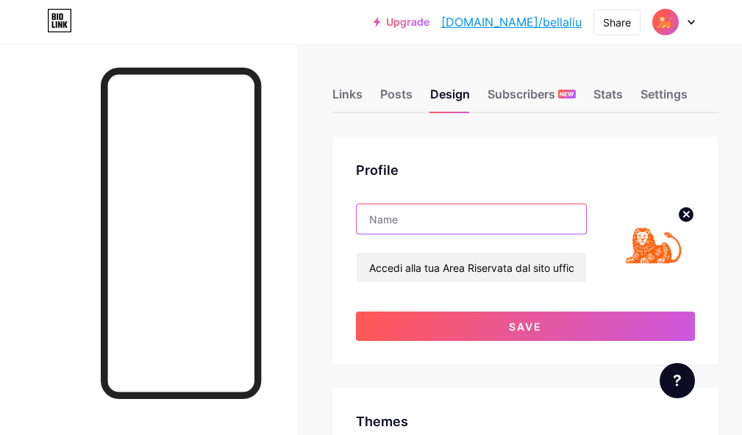
paste input "ING [GEOGRAPHIC_DATA]"
type input "ING [GEOGRAPHIC_DATA]"
drag, startPoint x: 435, startPoint y: 220, endPoint x: 354, endPoint y: 213, distance: 81.2
click at [354, 213] on div "Profile ING ITALIA Accedi alla tua Area Riservata dal sito ufficiale ING e segu…" at bounding box center [525, 251] width 386 height 228
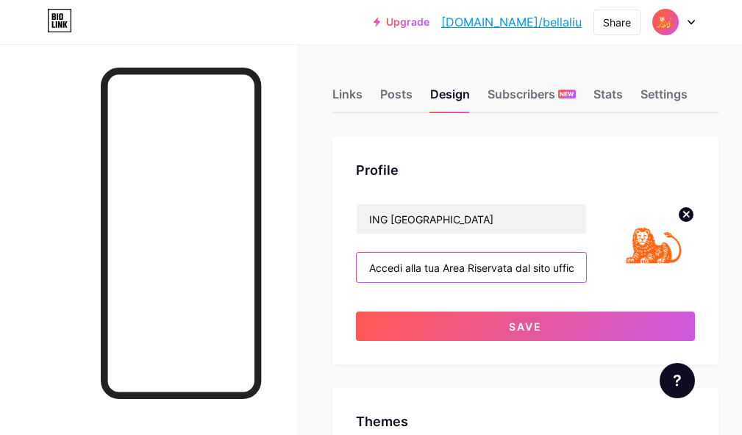
click at [376, 269] on input "Accedi alla tua Area Riservata dal sito ufficiale ING e segui le istruzioni nel…" at bounding box center [471, 267] width 229 height 29
paste input "Accedi alla tua Area Riservata dal sito ufficiale ING e segui le istruzioni nel…"
type input "Accedi alla tua Area Riservata dal sito ufficiale ING e segui le istruzioni nel…"
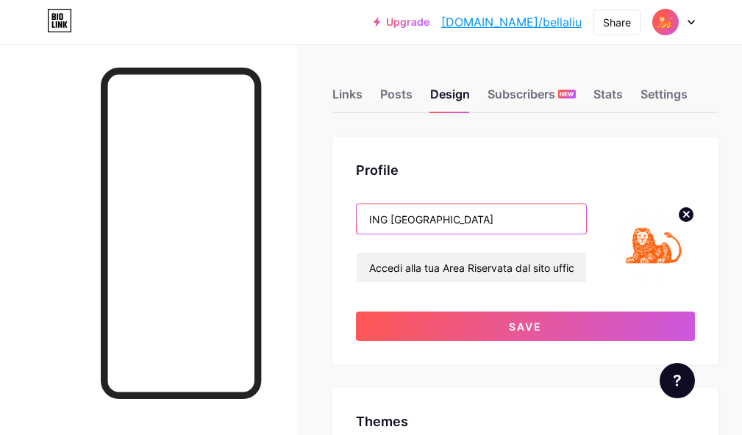
click at [440, 221] on input "ING [GEOGRAPHIC_DATA]" at bounding box center [471, 218] width 229 height 29
paste input "ING [GEOGRAPHIC_DATA]"
type input "ING [GEOGRAPHIC_DATA]"
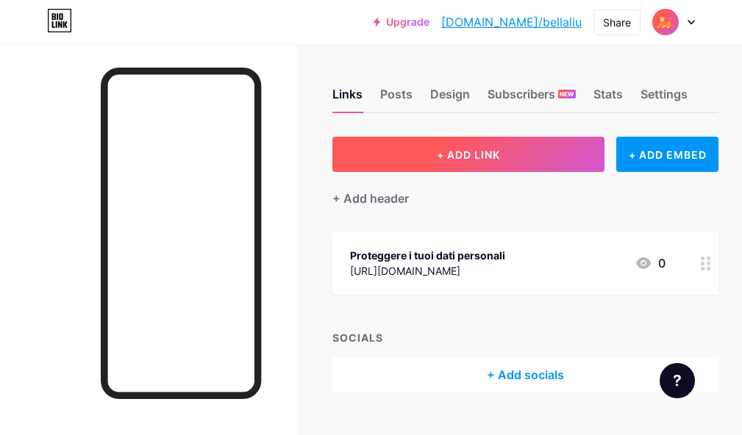
click at [532, 154] on button "+ ADD LINK" at bounding box center [468, 154] width 272 height 35
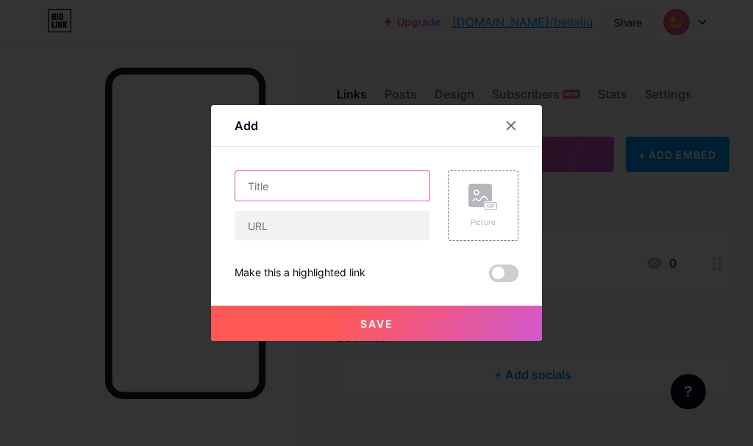
click at [285, 196] on input "text" at bounding box center [332, 185] width 194 height 29
paste input "ING [GEOGRAPHIC_DATA]"
type input "ING [GEOGRAPHIC_DATA]"
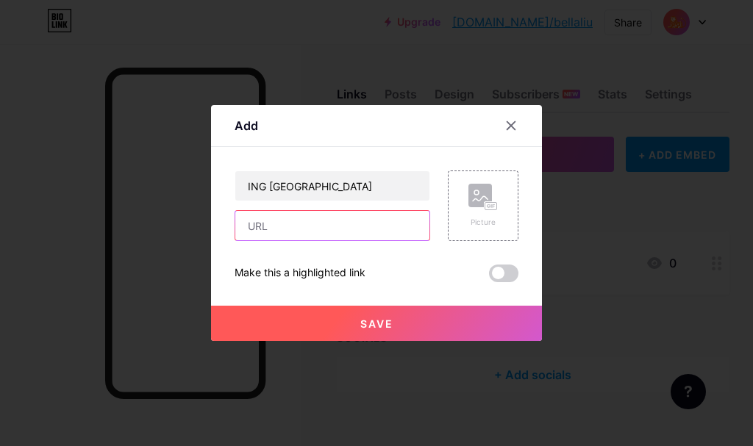
click at [333, 240] on input "text" at bounding box center [332, 225] width 194 height 29
click at [486, 222] on div "Picture" at bounding box center [482, 222] width 29 height 11
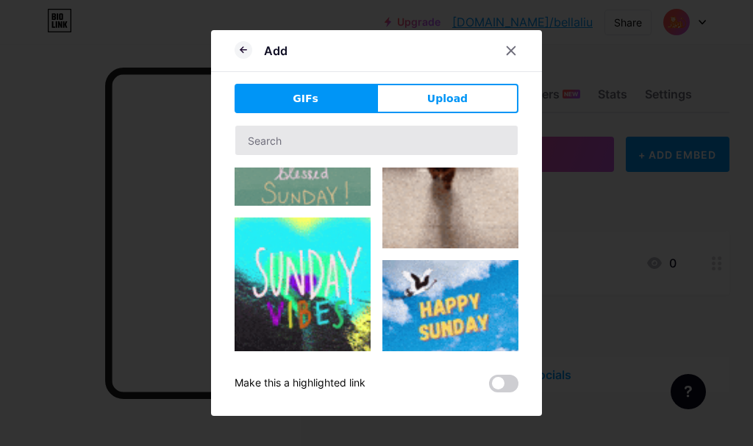
scroll to position [221, 0]
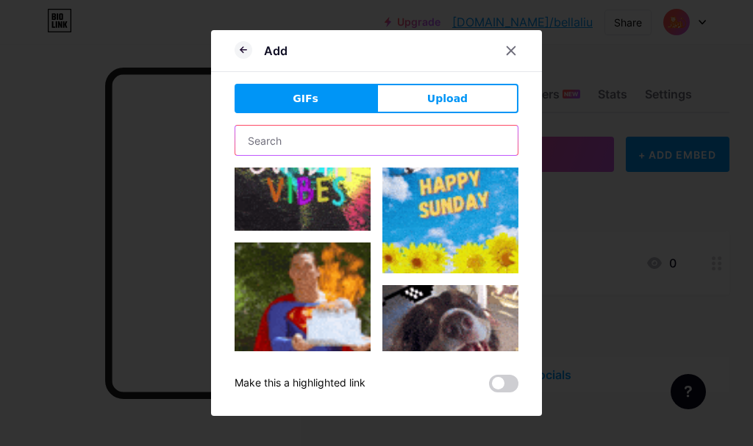
click at [335, 141] on input "text" at bounding box center [376, 140] width 282 height 29
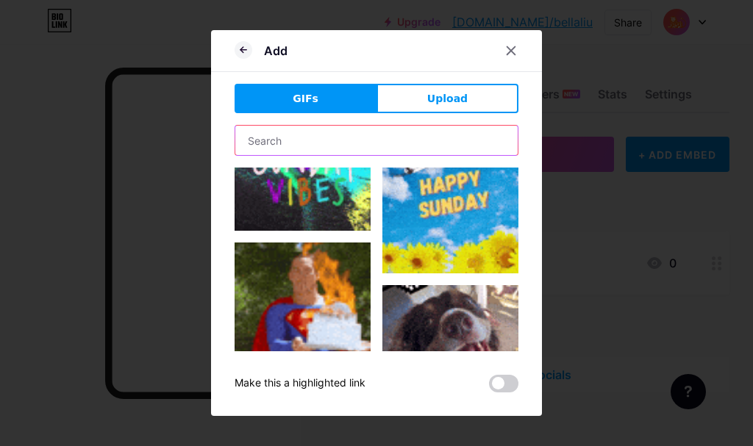
click at [335, 141] on input "text" at bounding box center [376, 140] width 282 height 29
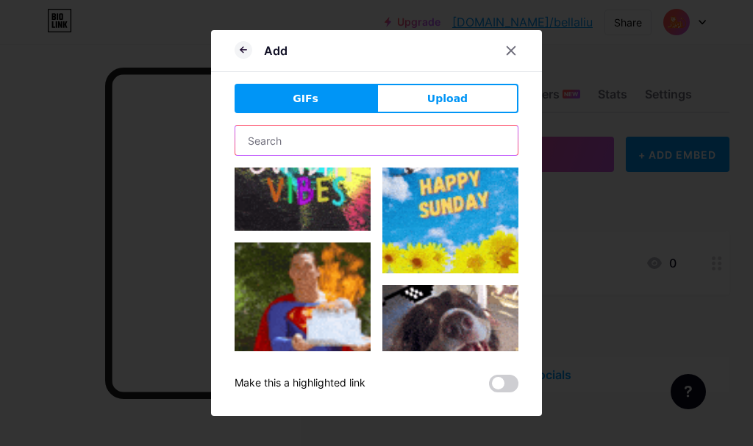
click at [336, 142] on input "text" at bounding box center [376, 140] width 282 height 29
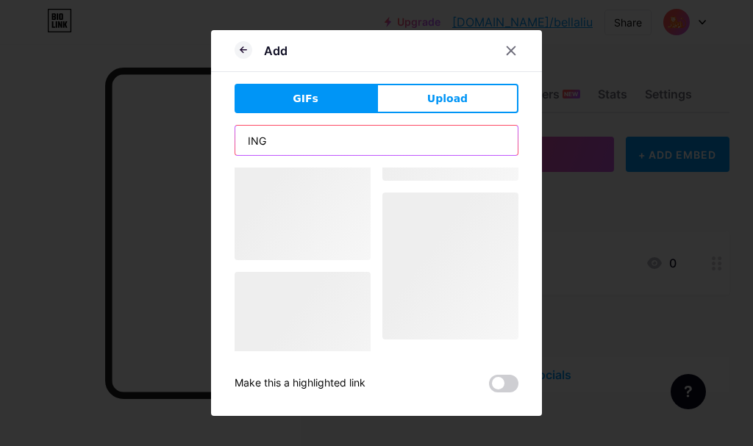
scroll to position [0, 0]
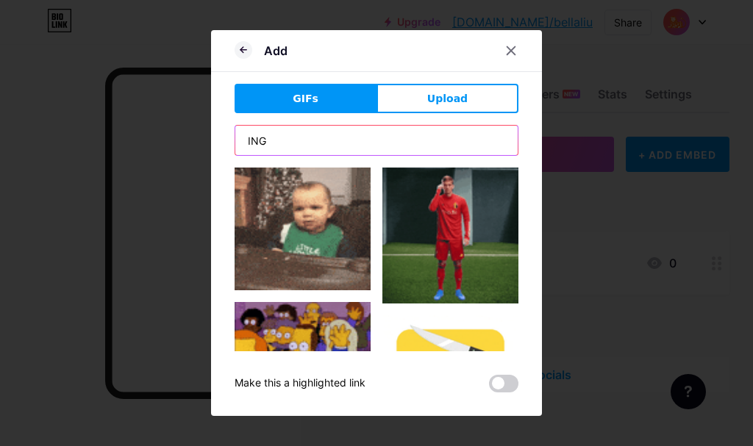
type input "ING"
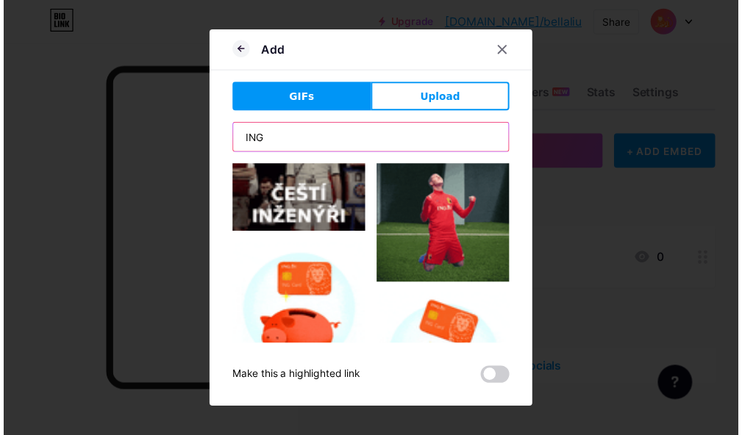
scroll to position [1177, 0]
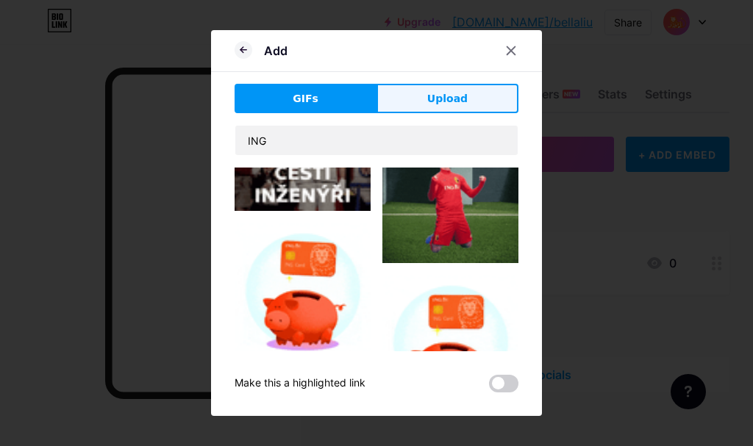
click at [456, 103] on span "Upload" at bounding box center [447, 98] width 40 height 15
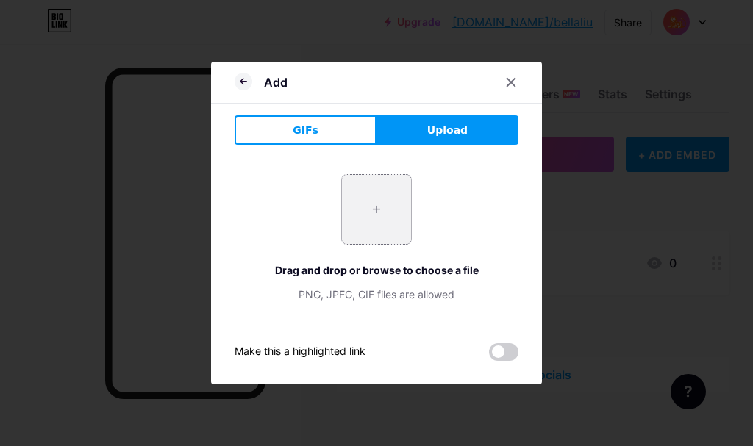
click at [381, 221] on input "file" at bounding box center [376, 209] width 69 height 69
type input "C:\fakepath\ING_logo-lion.png"
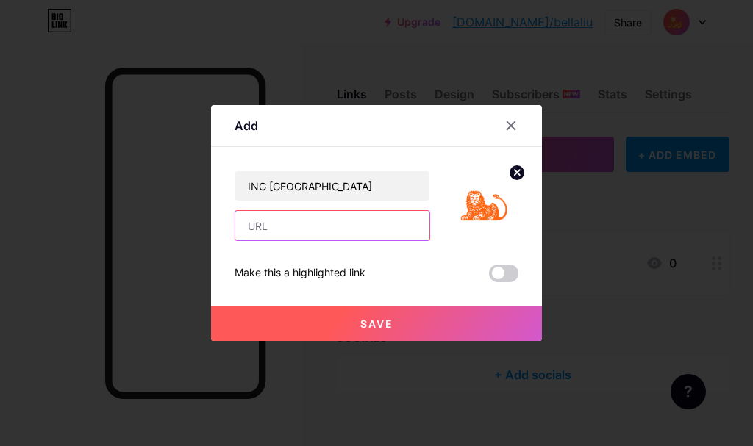
click at [378, 232] on input "text" at bounding box center [332, 225] width 194 height 29
click at [268, 224] on input "text" at bounding box center [332, 225] width 194 height 29
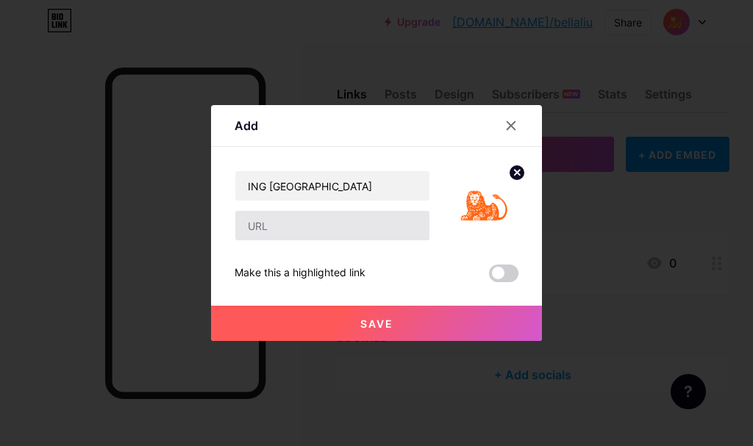
drag, startPoint x: 339, startPoint y: 241, endPoint x: 331, endPoint y: 226, distance: 17.4
click at [336, 239] on div "ING [GEOGRAPHIC_DATA] Make this a highlighted link Save" at bounding box center [377, 227] width 284 height 112
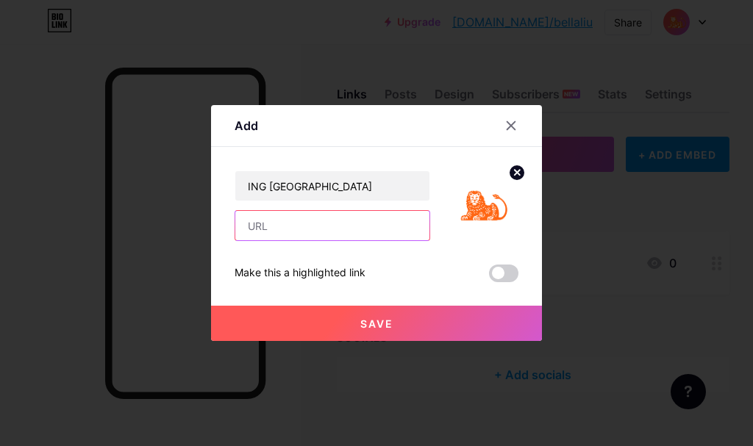
click at [332, 221] on input "text" at bounding box center [332, 225] width 194 height 29
paste input "[URL][DOMAIN_NAME]"
type input "[URL][DOMAIN_NAME]"
click at [406, 322] on button "Save" at bounding box center [376, 323] width 331 height 35
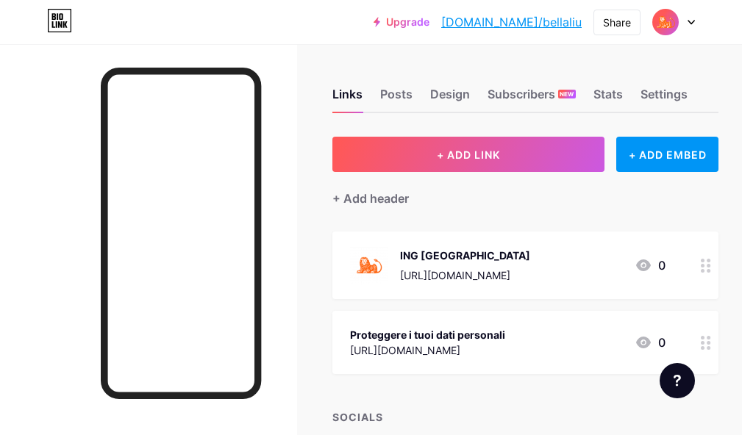
drag, startPoint x: 717, startPoint y: 346, endPoint x: 538, endPoint y: 383, distance: 182.6
click at [505, 389] on div "+ ADD LINK + ADD EMBED + Add header ING [GEOGRAPHIC_DATA] [URL][DOMAIN_NAME] 0 …" at bounding box center [525, 304] width 386 height 335
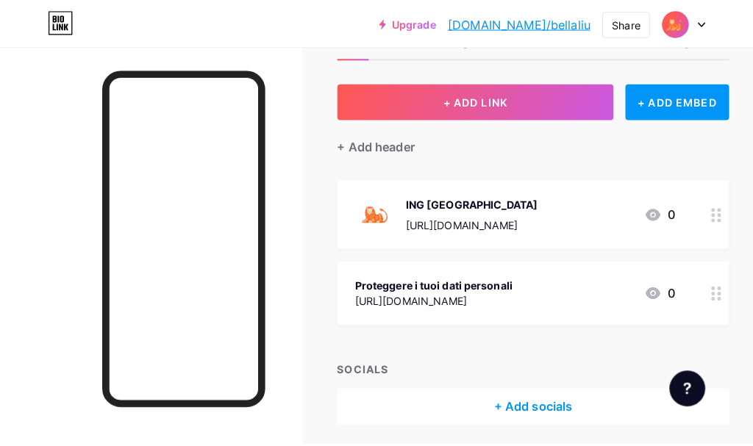
scroll to position [0, 0]
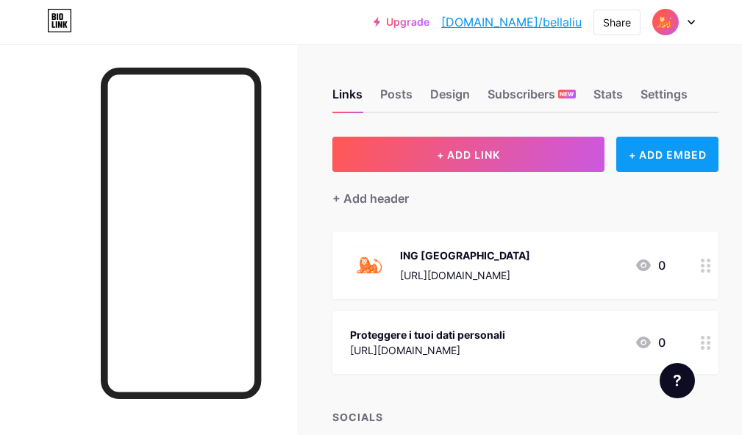
click at [647, 153] on div "+ ADD EMBED" at bounding box center [667, 154] width 102 height 35
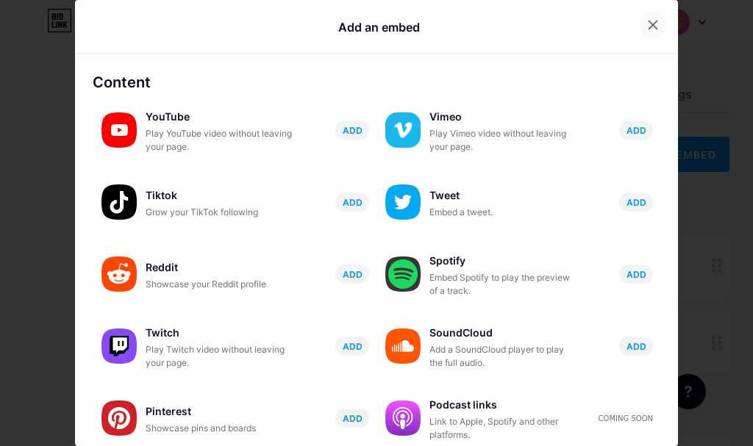
click at [640, 28] on div at bounding box center [653, 25] width 26 height 26
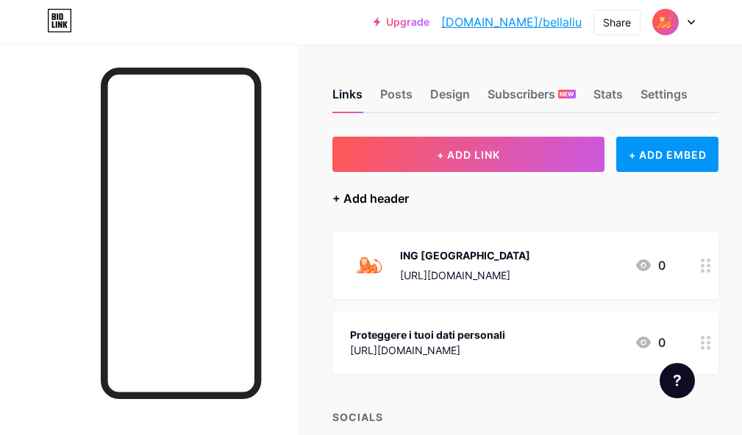
click at [371, 196] on div "+ Add header" at bounding box center [370, 199] width 76 height 18
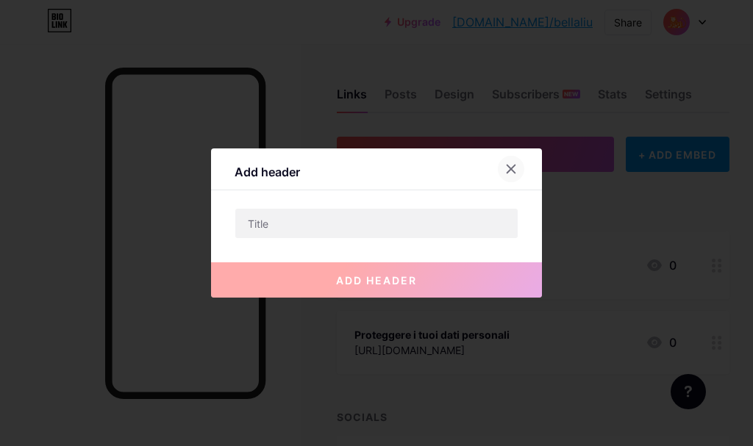
click at [508, 171] on icon at bounding box center [511, 169] width 12 height 12
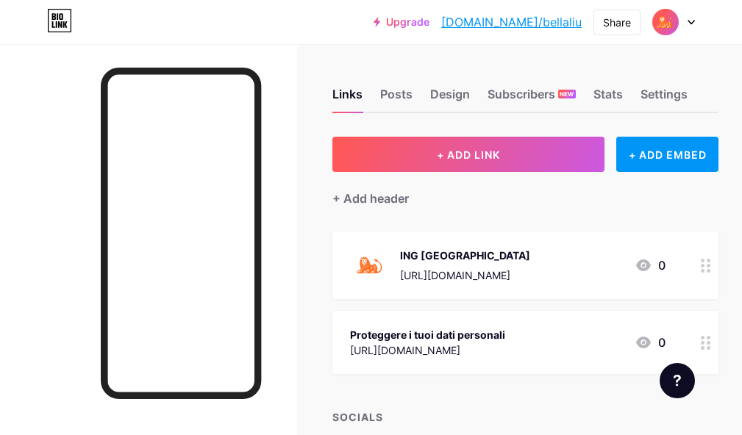
click at [719, 352] on div at bounding box center [705, 342] width 25 height 63
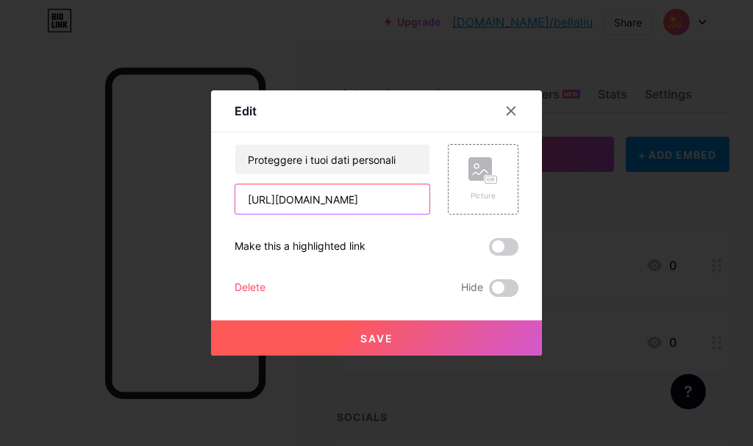
drag, startPoint x: 398, startPoint y: 205, endPoint x: 186, endPoint y: 205, distance: 211.8
click at [186, 205] on div "Edit Content YouTube Play YouTube video without leaving your page. ADD Vimeo Pl…" at bounding box center [376, 223] width 753 height 446
paste input "[DOMAIN_NAME][URL]"
type input "[URL][DOMAIN_NAME]"
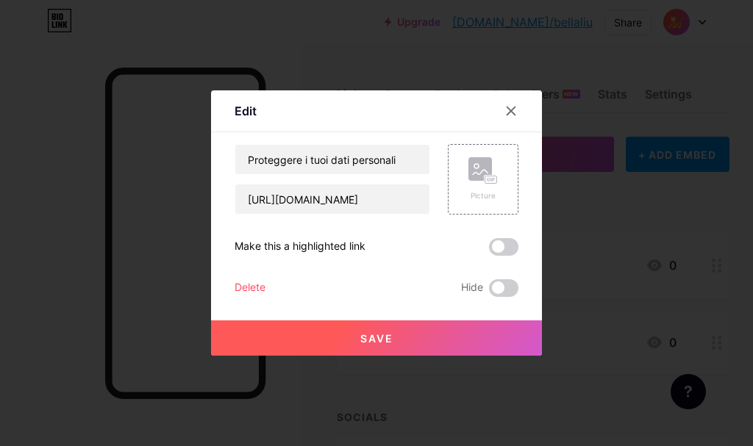
click at [387, 336] on span "Save" at bounding box center [376, 338] width 33 height 13
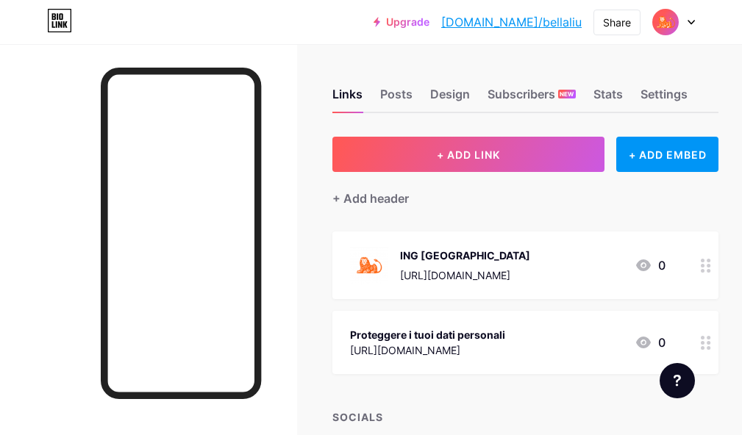
click at [710, 264] on div at bounding box center [705, 266] width 25 height 68
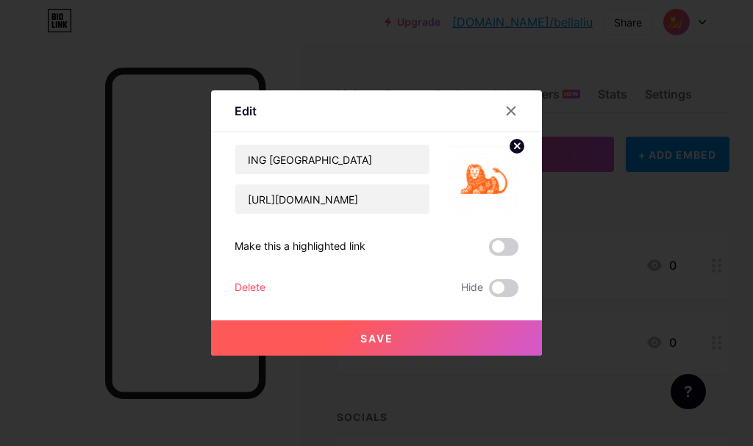
click at [242, 288] on div "Delete" at bounding box center [250, 288] width 31 height 18
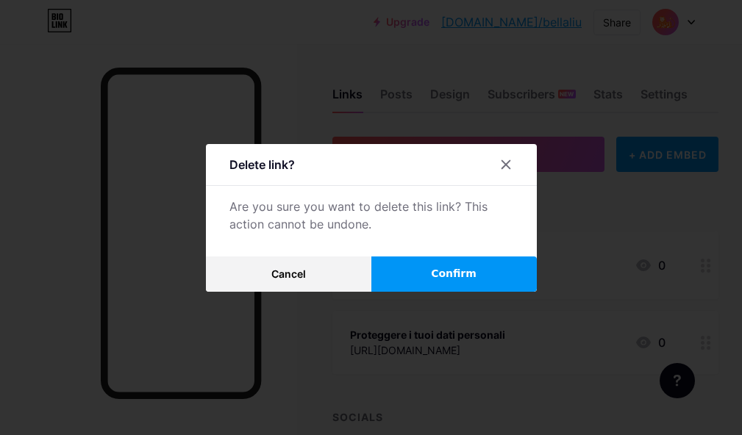
click at [421, 285] on button "Confirm" at bounding box center [453, 274] width 165 height 35
